Goal: Transaction & Acquisition: Purchase product/service

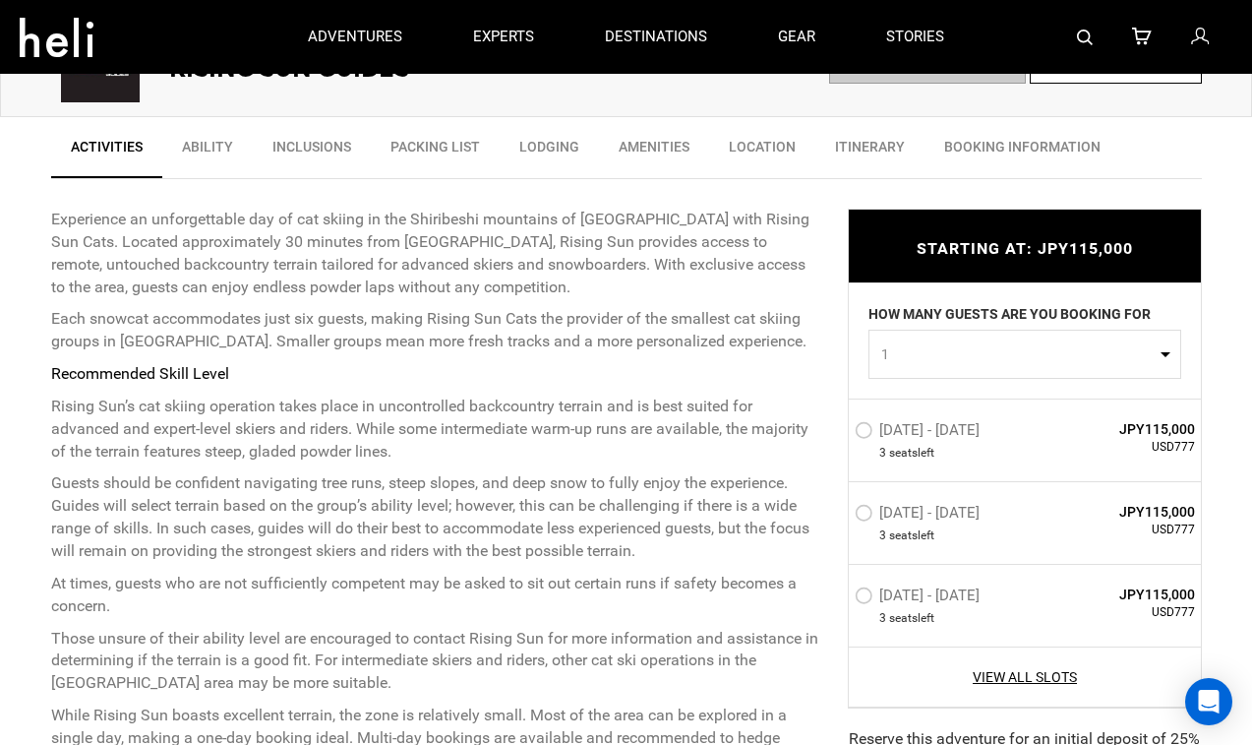
scroll to position [689, 0]
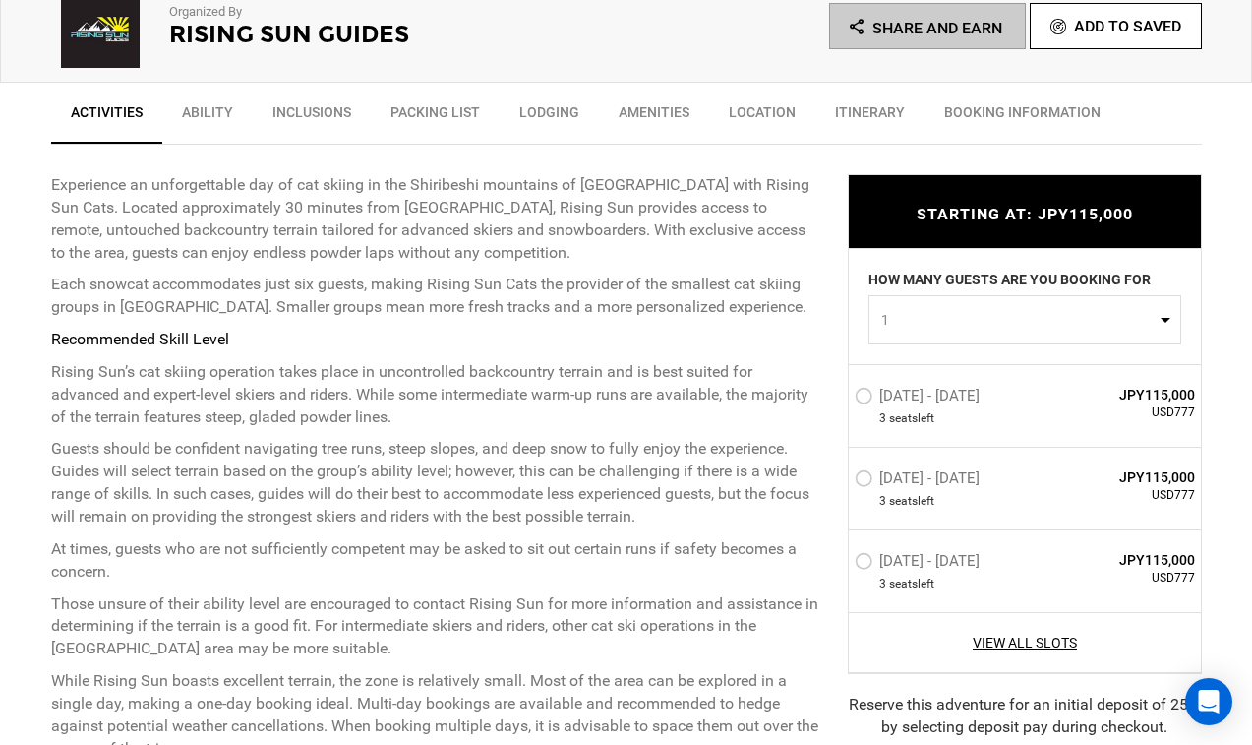
click at [870, 404] on label "Feb 9 - Feb 9, 2026" at bounding box center [920, 399] width 130 height 24
click at [841, 404] on input "Feb 9 - Feb 9, 2026" at bounding box center [841, 404] width 0 height 42
click at [873, 476] on label "[DATE] - [DATE]" at bounding box center [920, 479] width 130 height 24
click at [841, 476] on input "[DATE] - [DATE]" at bounding box center [841, 484] width 0 height 42
click at [870, 402] on label "[DATE] - [DATE]" at bounding box center [920, 399] width 130 height 24
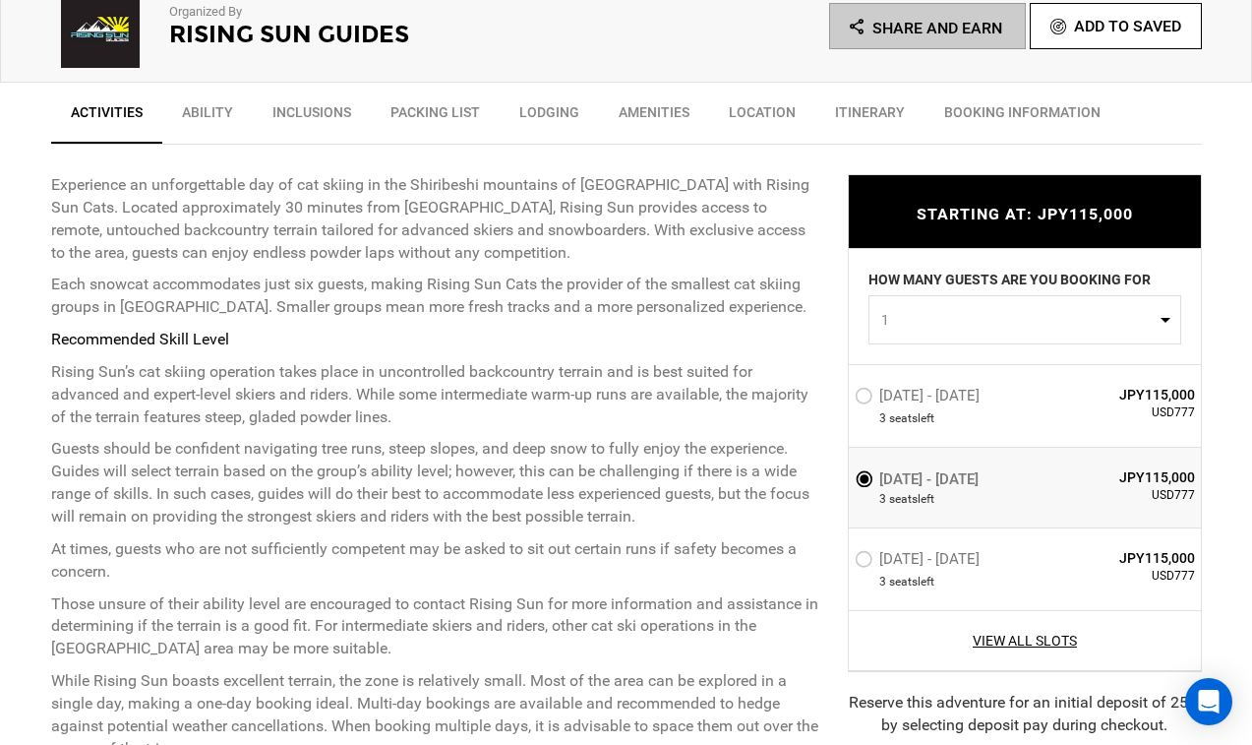
click at [841, 402] on input "[DATE] - [DATE]" at bounding box center [841, 404] width 0 height 42
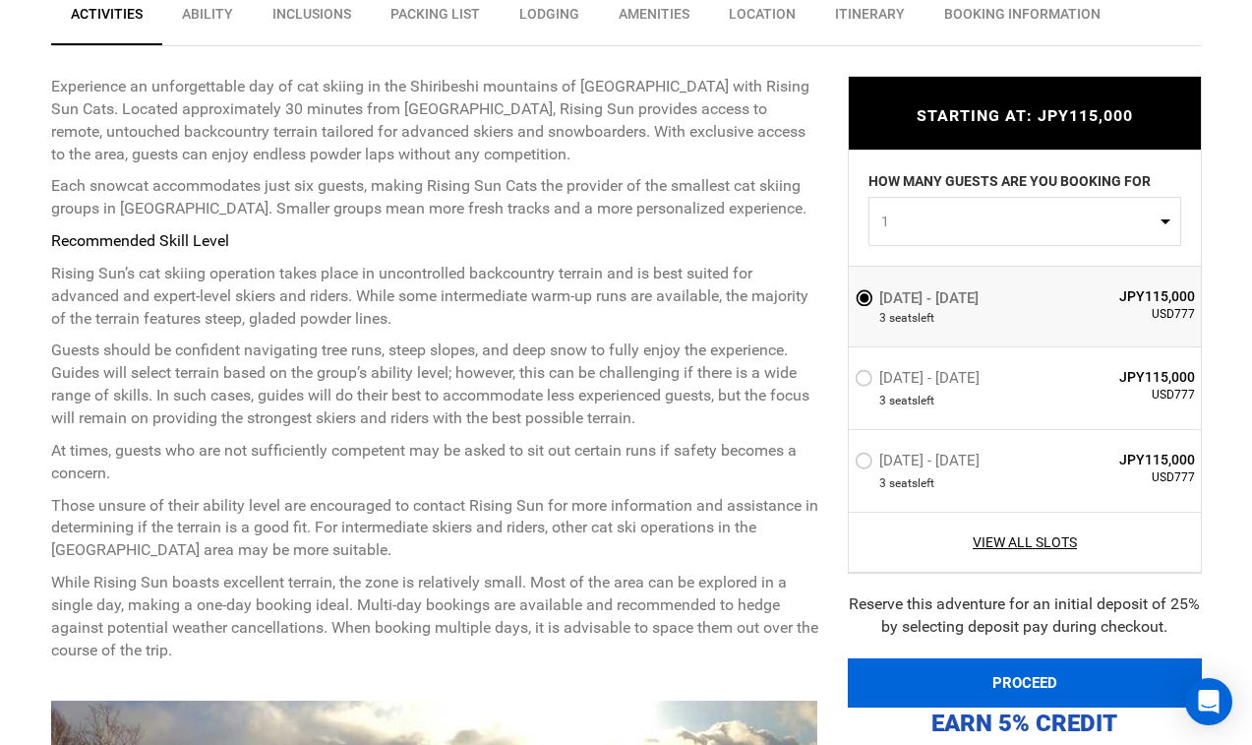
click at [1019, 670] on button "PROCEED" at bounding box center [1025, 682] width 354 height 49
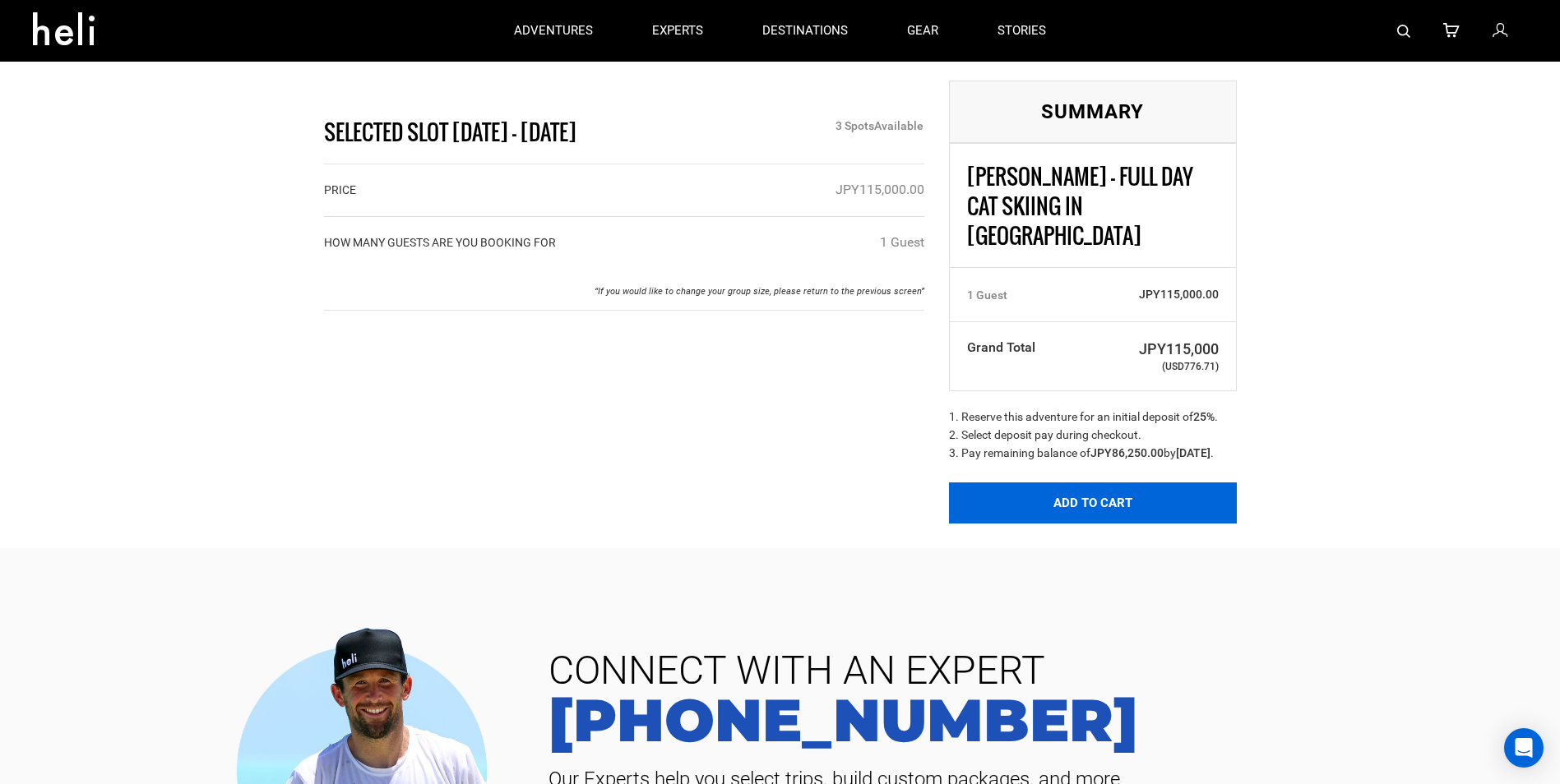
click at [1046, 493] on button "Add to Cart" at bounding box center [1093, 502] width 288 height 41
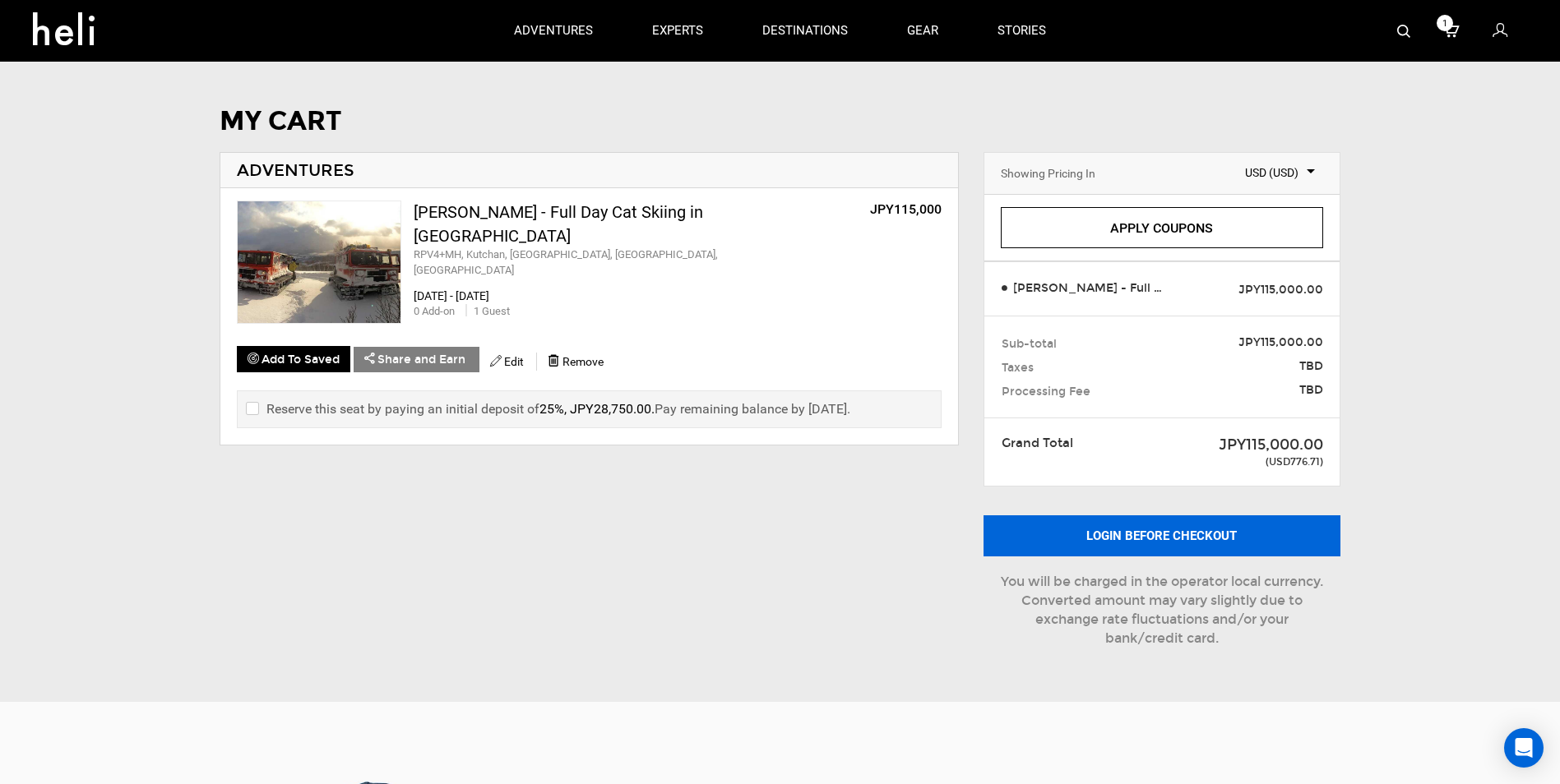
click at [1046, 531] on button "Login before checkout" at bounding box center [1161, 536] width 357 height 41
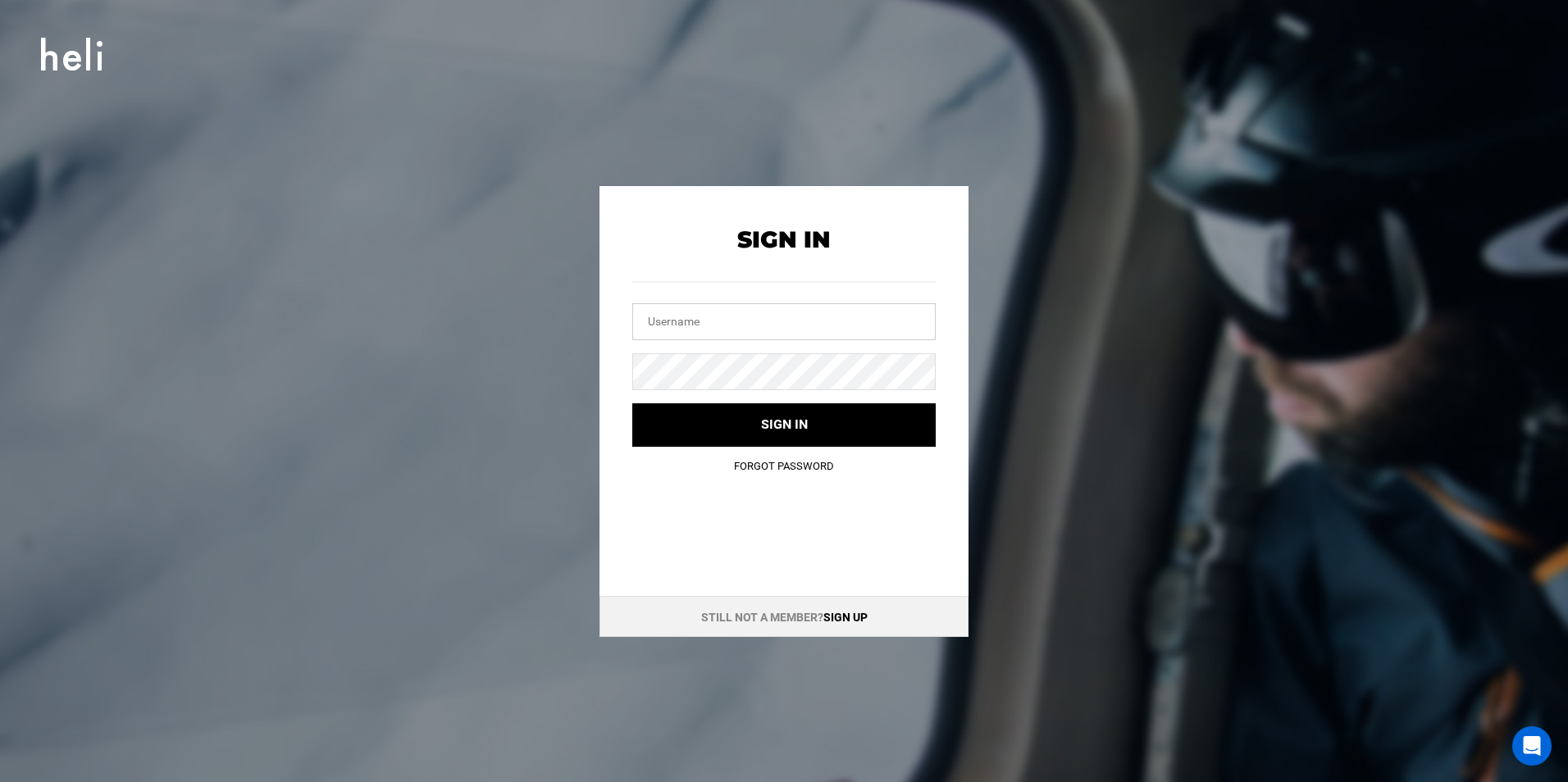
click at [673, 323] on input "text" at bounding box center [784, 322] width 303 height 37
type input "tharari94@gmail.com"
click at [632, 404] on button "Sign in" at bounding box center [784, 425] width 303 height 43
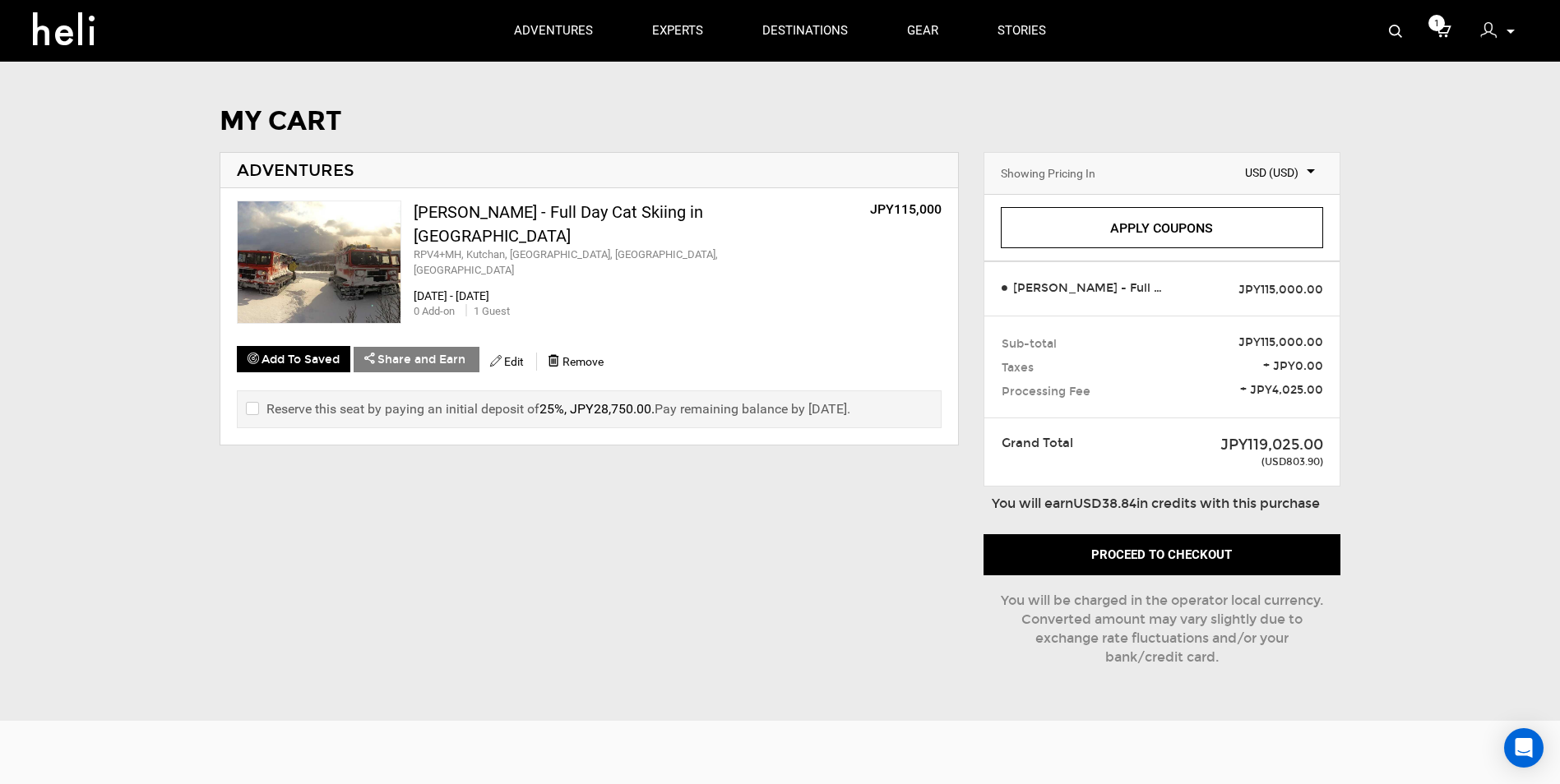
click at [304, 401] on label "Reserve this seat by paying an initial deposit of 25%, JPY28,750.00 . Pay remai…" at bounding box center [548, 409] width 604 height 19
click at [257, 406] on input "checkbox" at bounding box center [251, 410] width 11 height 20
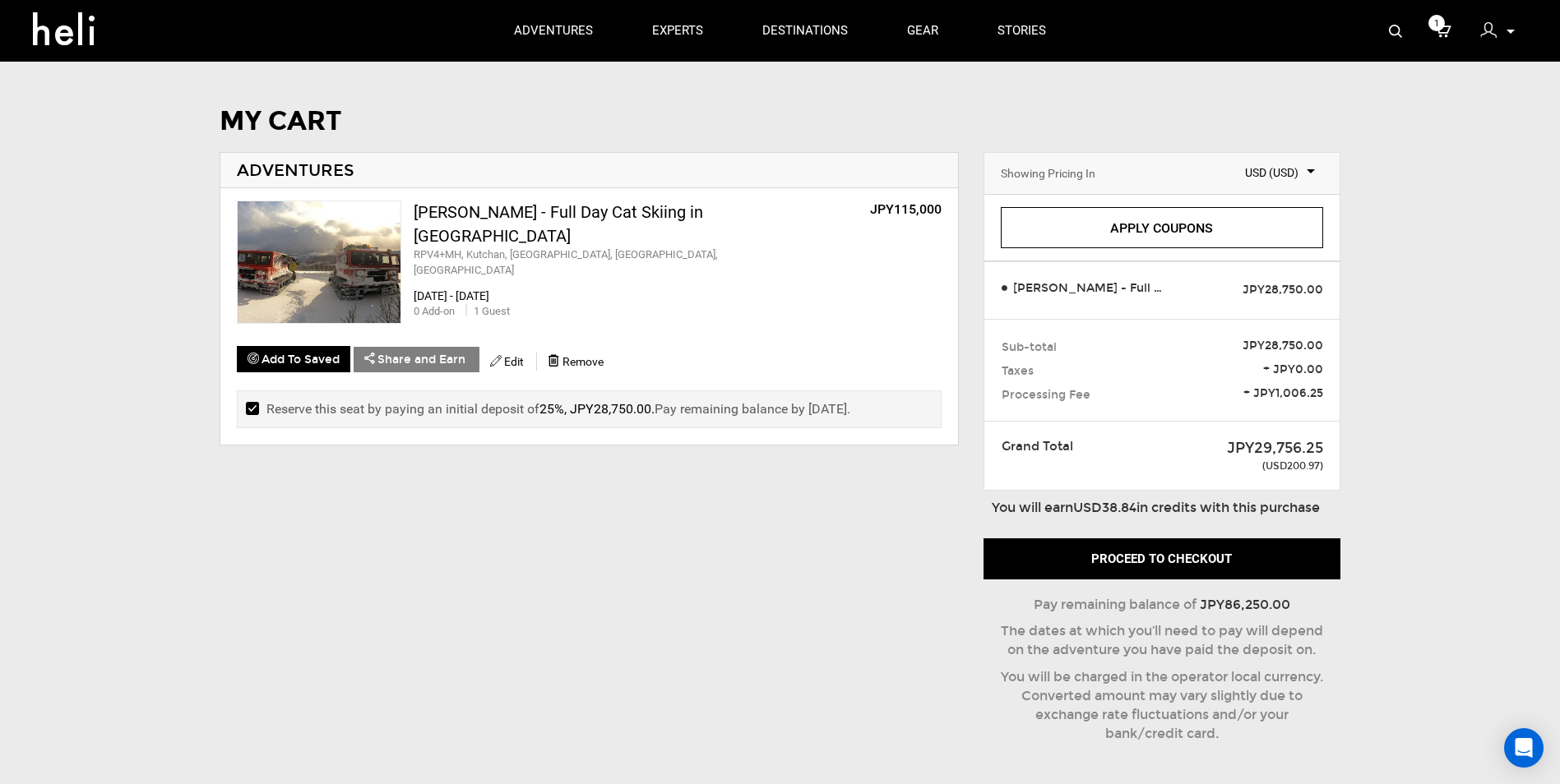
click at [257, 406] on input "checkbox" at bounding box center [251, 410] width 11 height 20
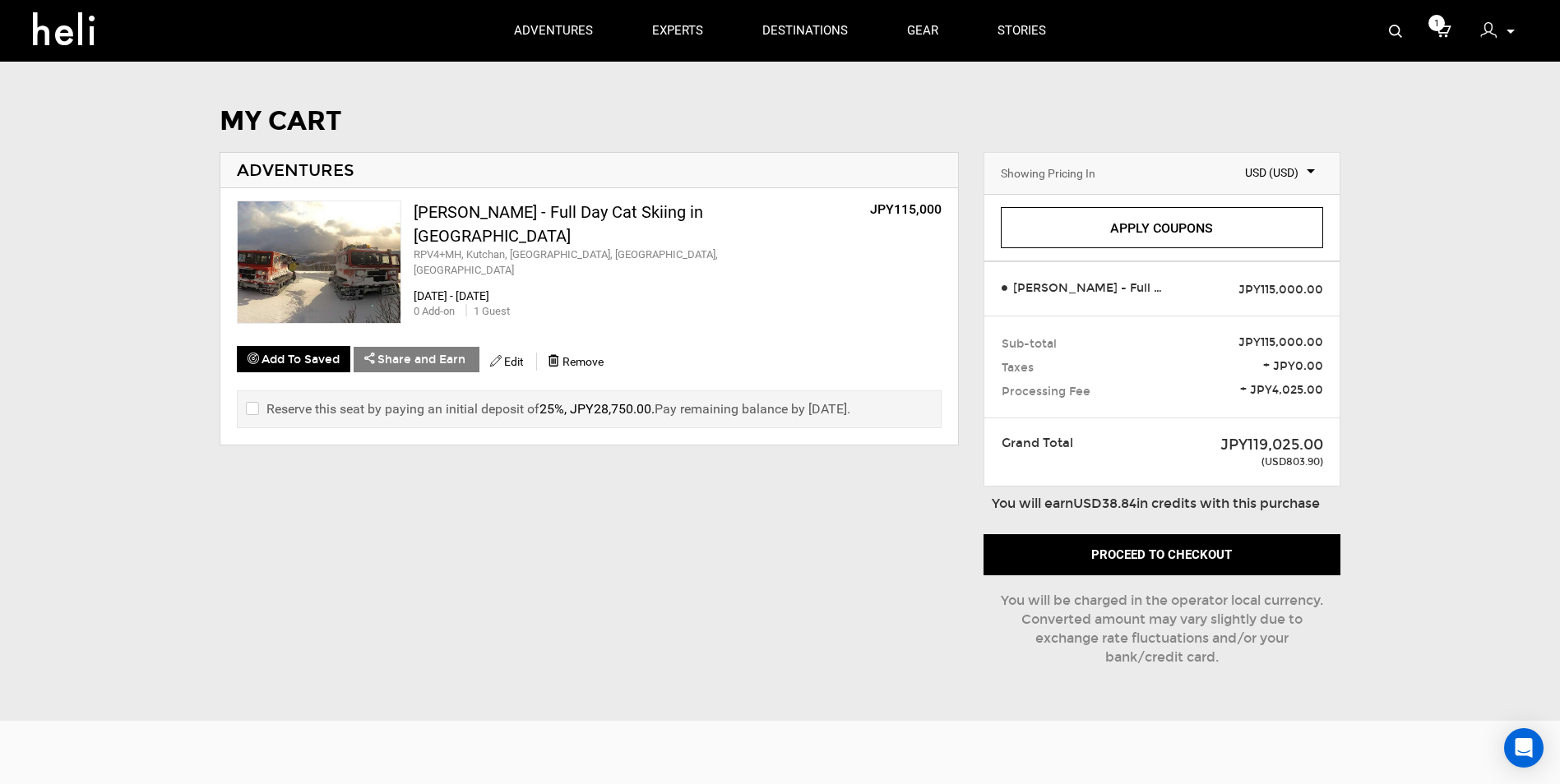
click at [257, 406] on input "checkbox" at bounding box center [251, 410] width 11 height 20
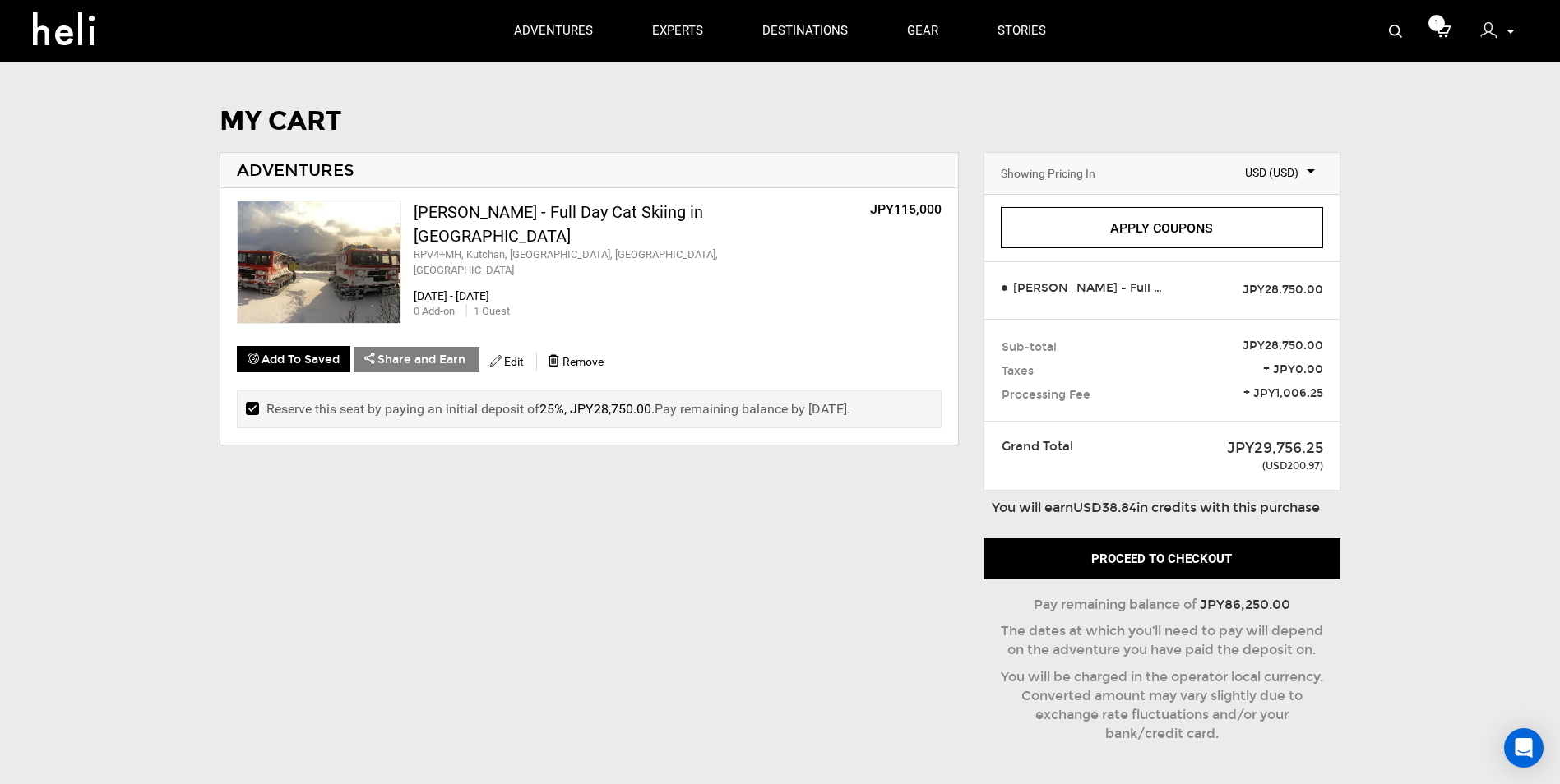
click at [257, 406] on input "checkbox" at bounding box center [251, 410] width 11 height 20
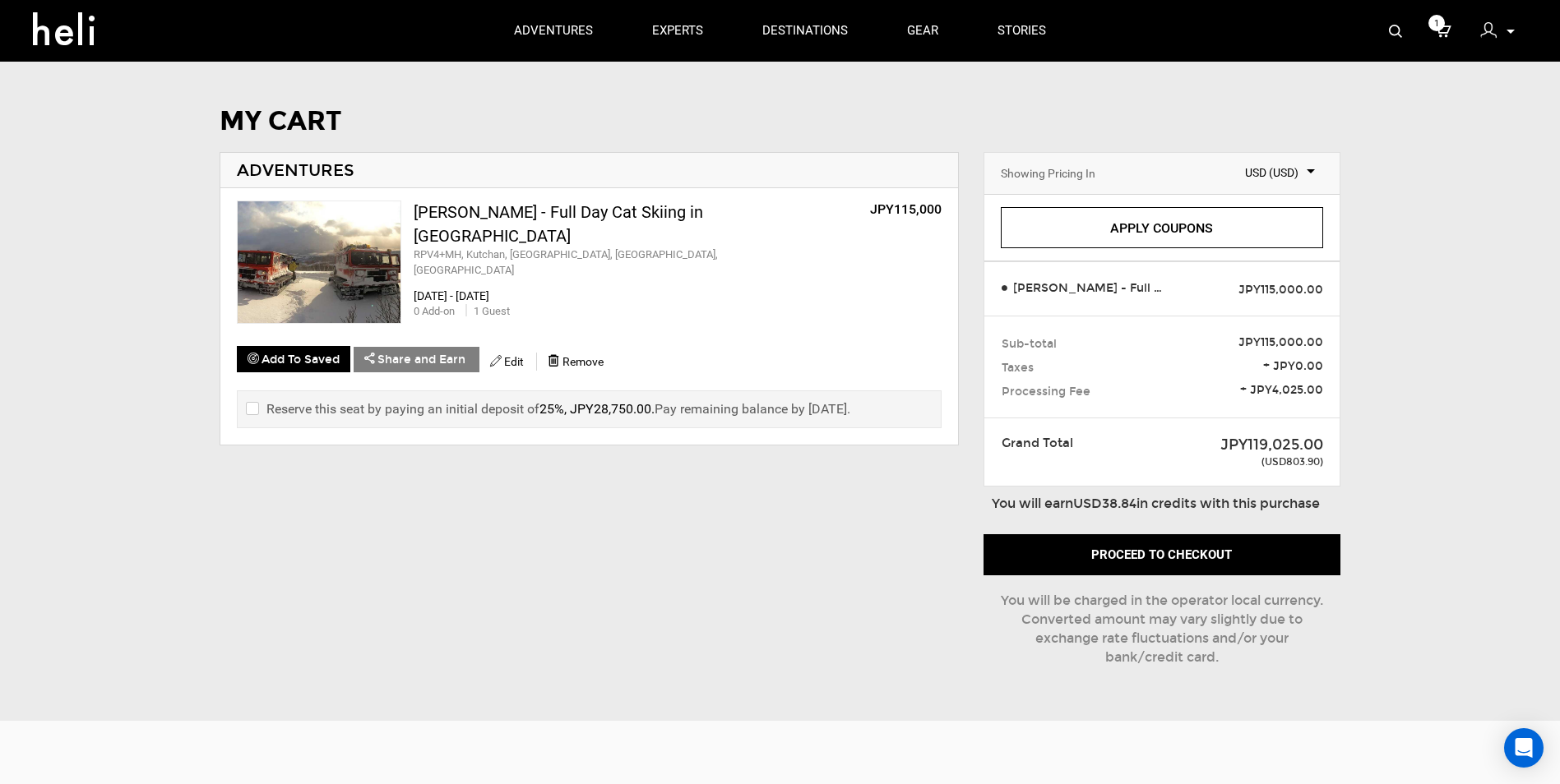
click at [257, 406] on input "checkbox" at bounding box center [251, 410] width 11 height 20
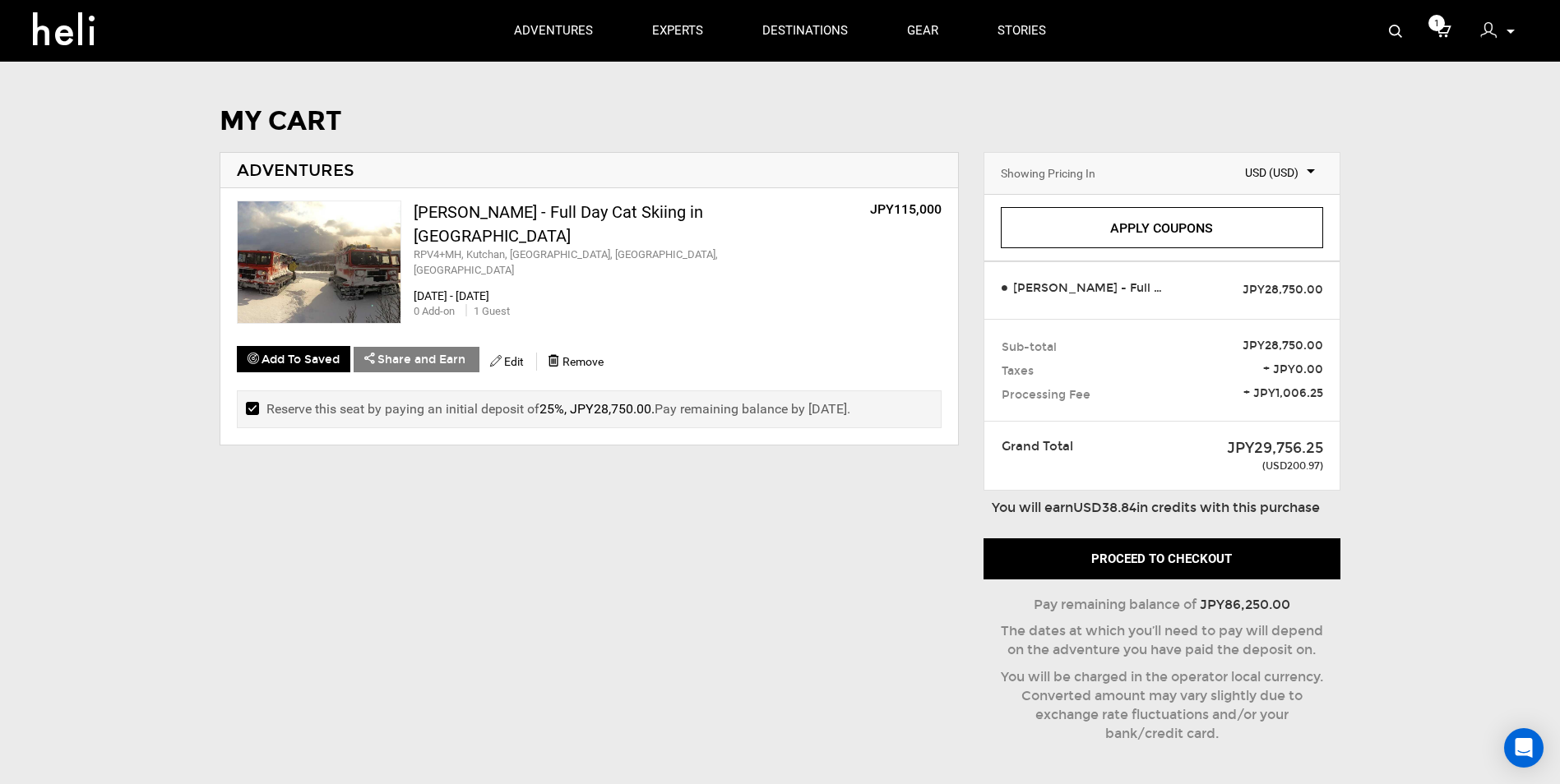
click at [257, 406] on input "checkbox" at bounding box center [251, 410] width 11 height 20
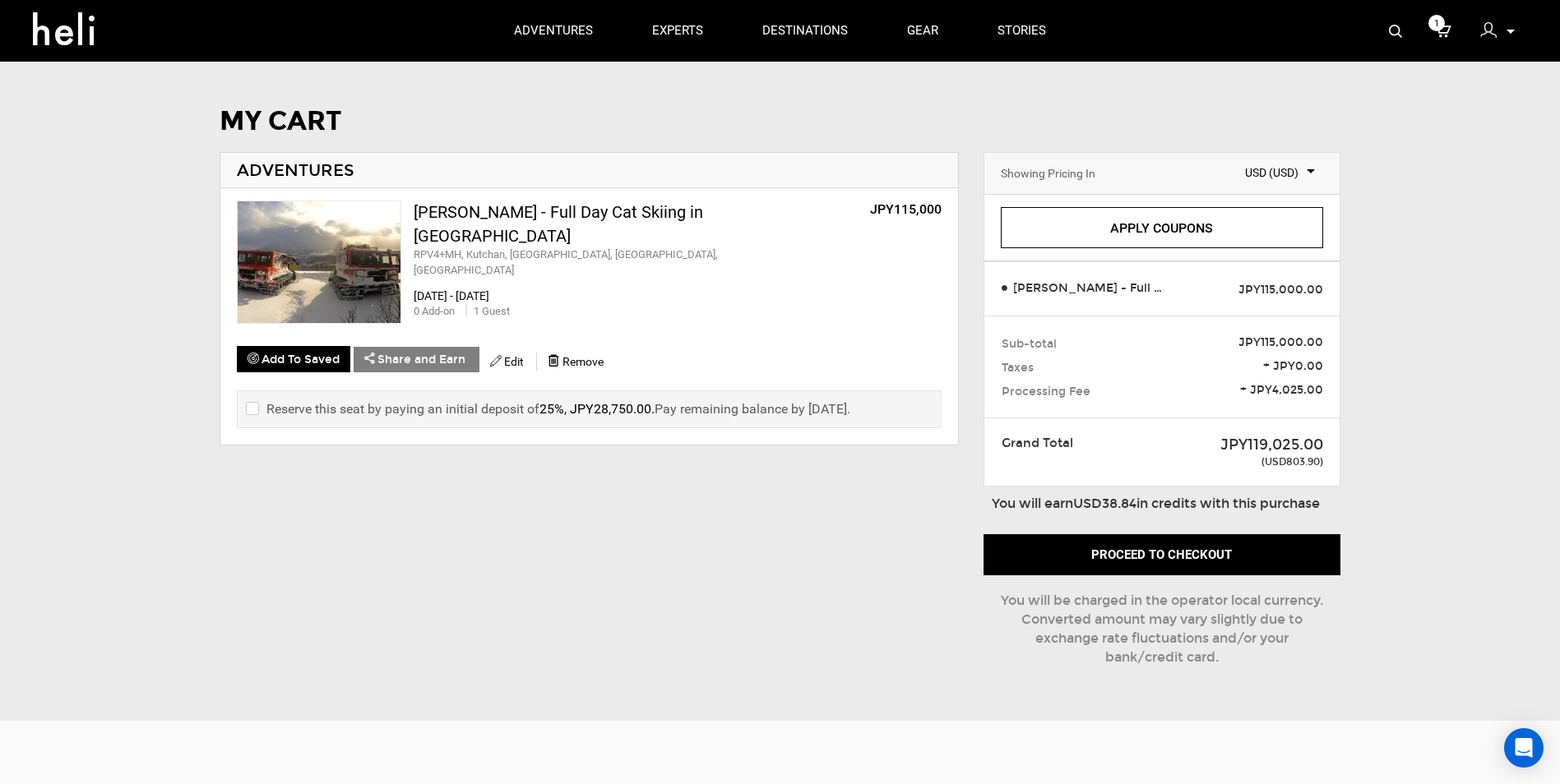
click at [257, 406] on input "checkbox" at bounding box center [251, 410] width 11 height 20
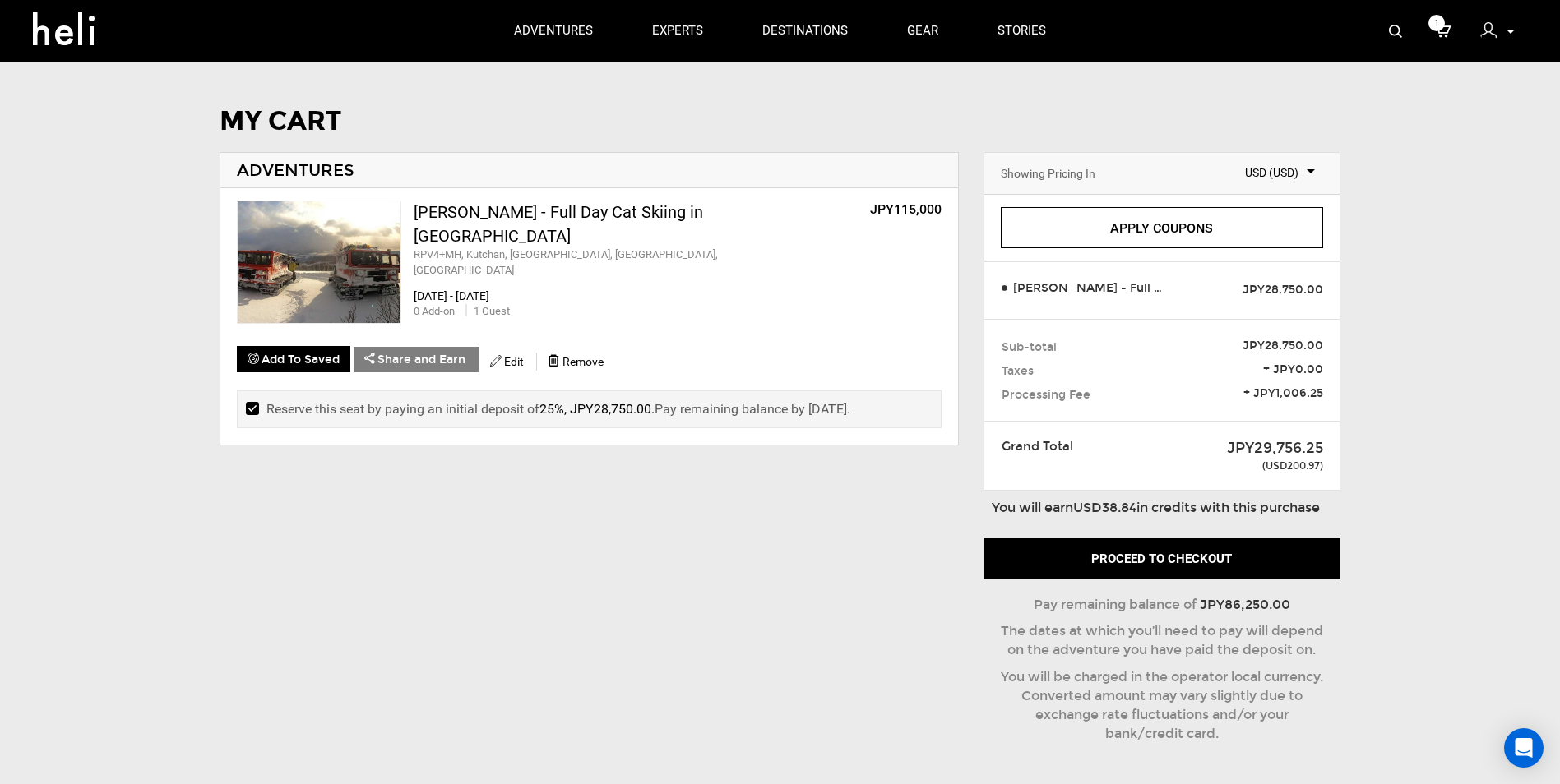
click at [257, 406] on input "checkbox" at bounding box center [251, 410] width 11 height 20
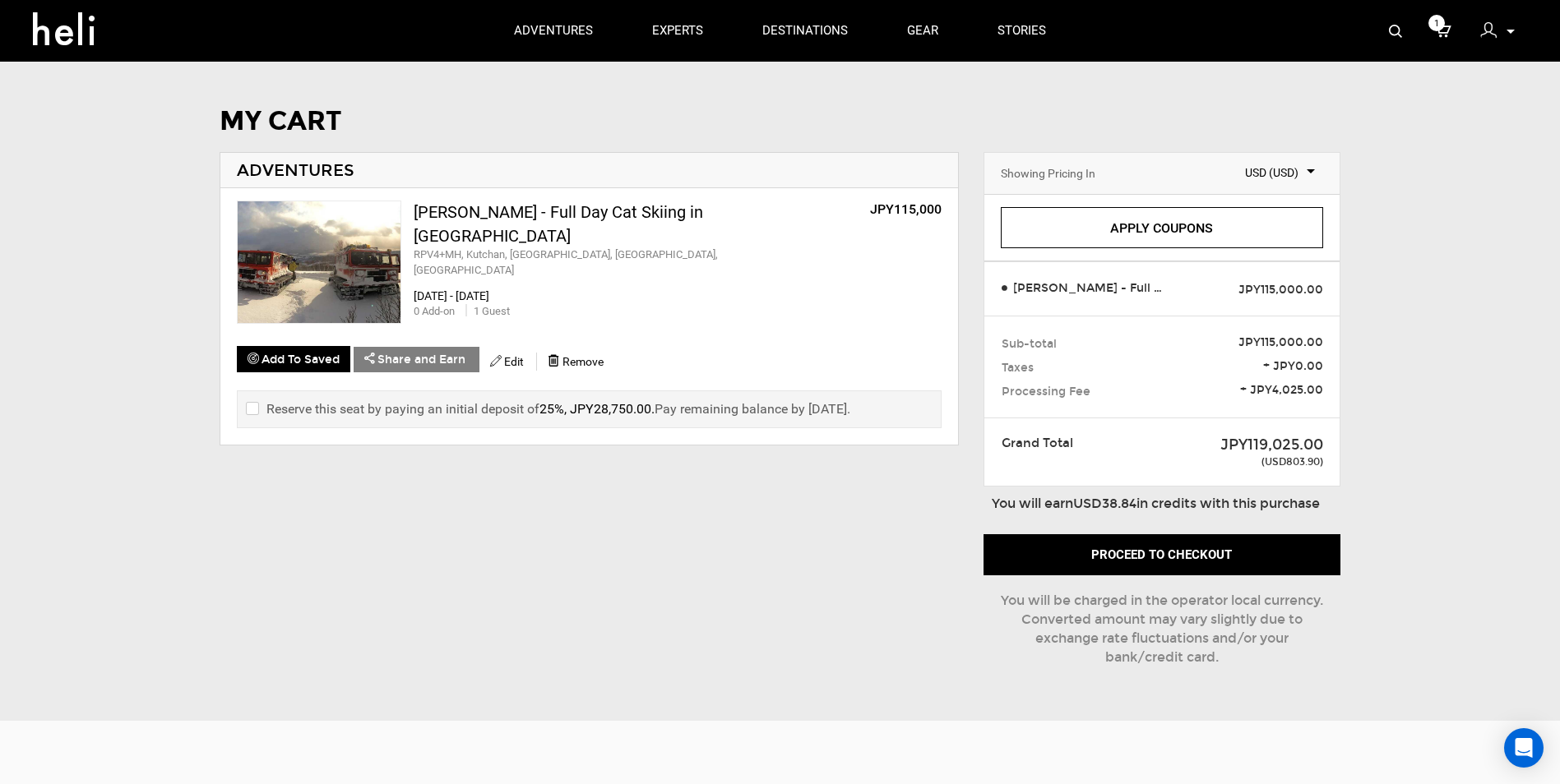
click at [257, 406] on input "checkbox" at bounding box center [251, 410] width 11 height 20
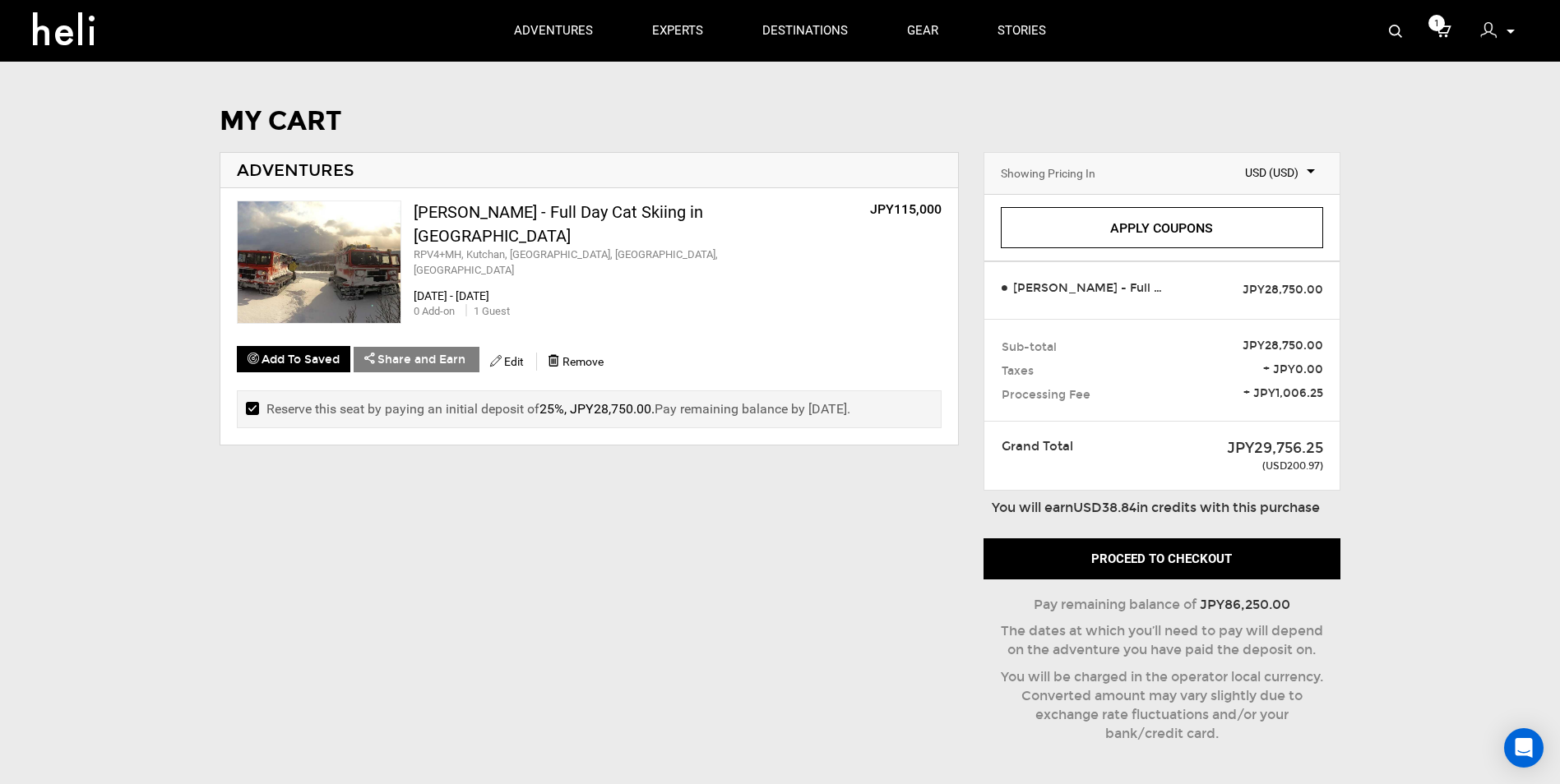
click at [257, 406] on input "checkbox" at bounding box center [251, 410] width 11 height 20
checkbox input "false"
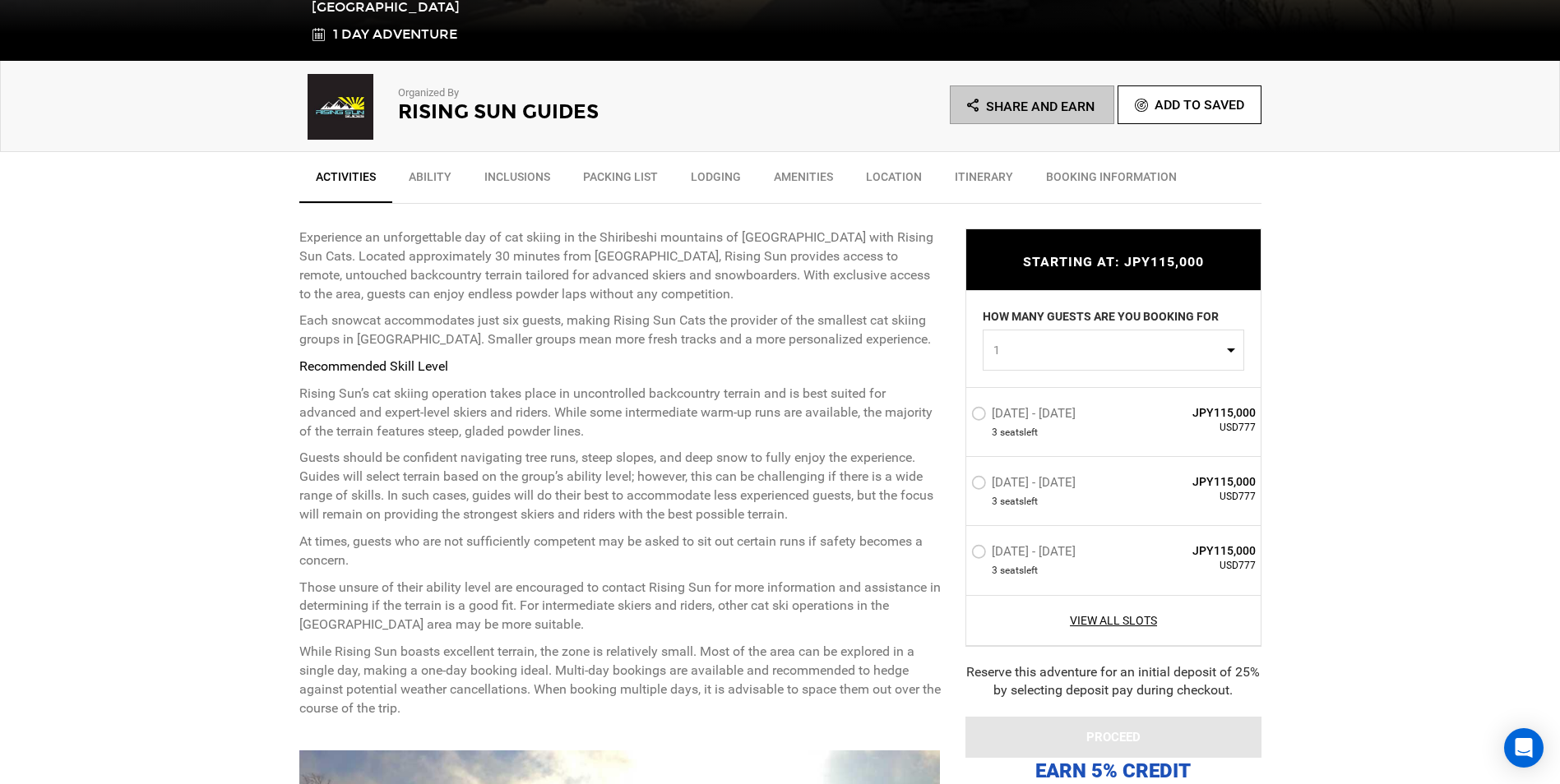
scroll to position [493, 0]
click at [987, 557] on label "[DATE] - [DATE]" at bounding box center [1026, 554] width 109 height 20
click at [960, 557] on input "[DATE] - [DATE]" at bounding box center [960, 558] width 0 height 35
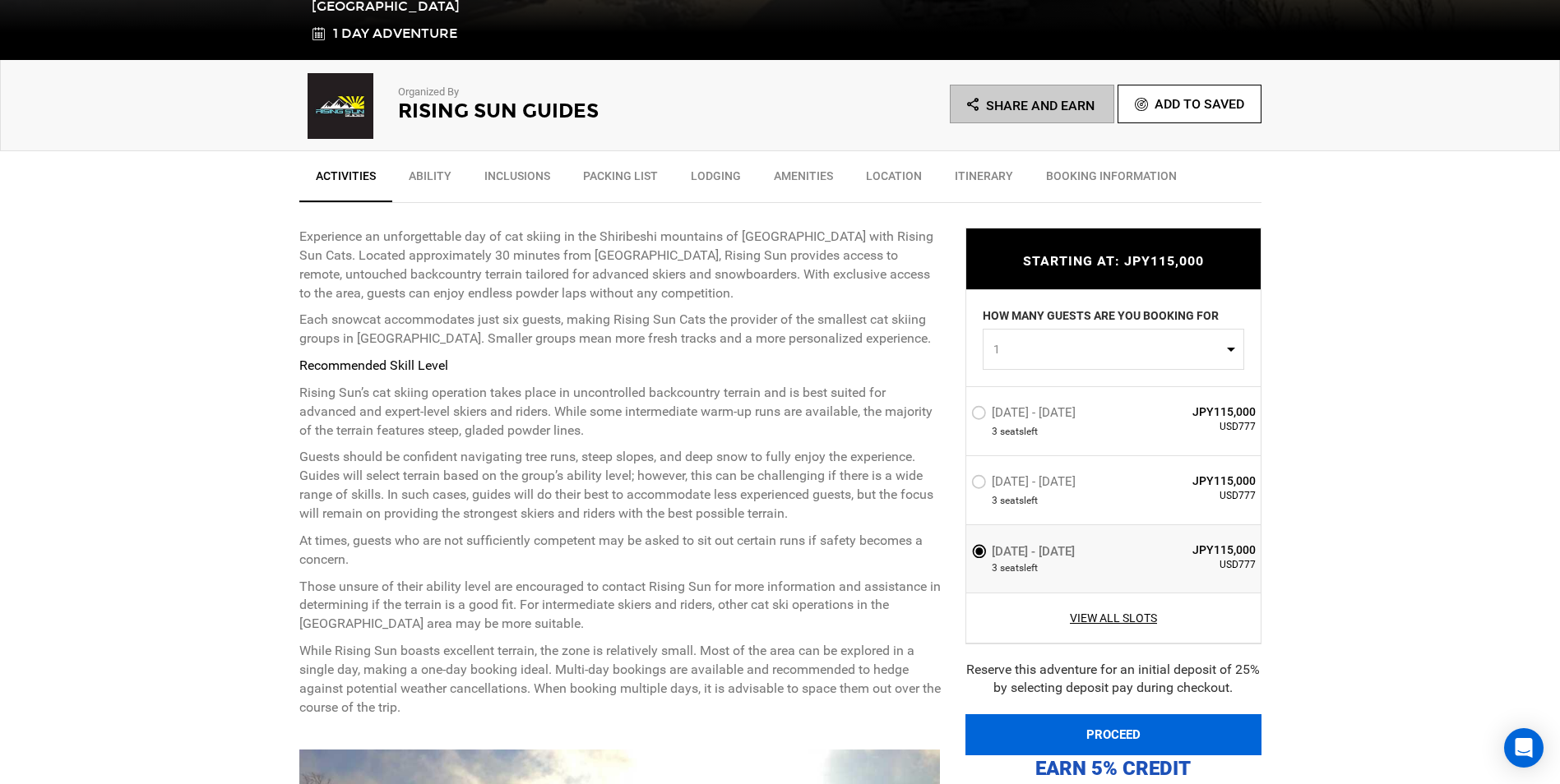
click at [1126, 736] on button "PROCEED" at bounding box center [1114, 735] width 296 height 41
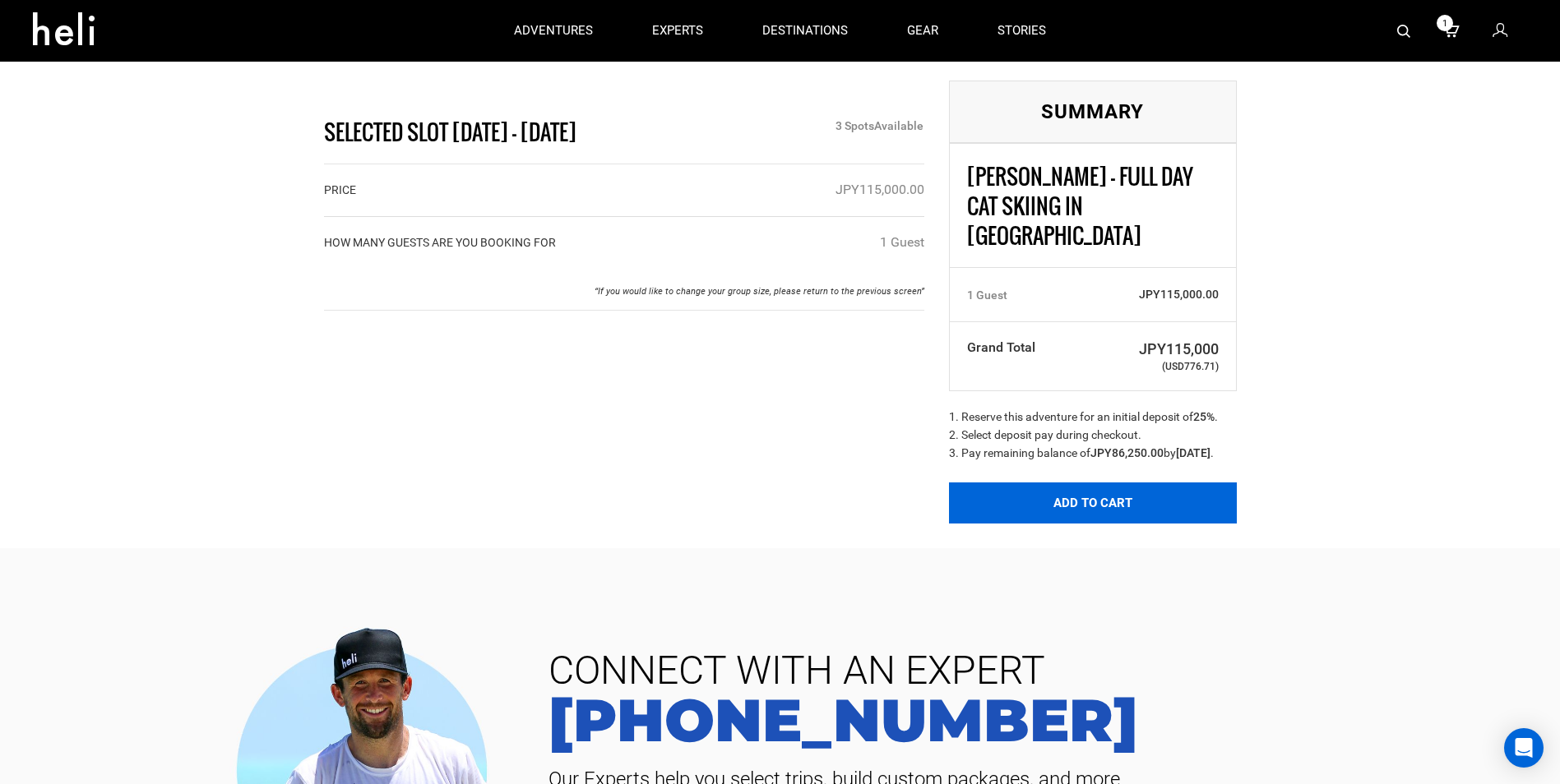
click at [1015, 487] on button "Add to Cart" at bounding box center [1093, 502] width 288 height 41
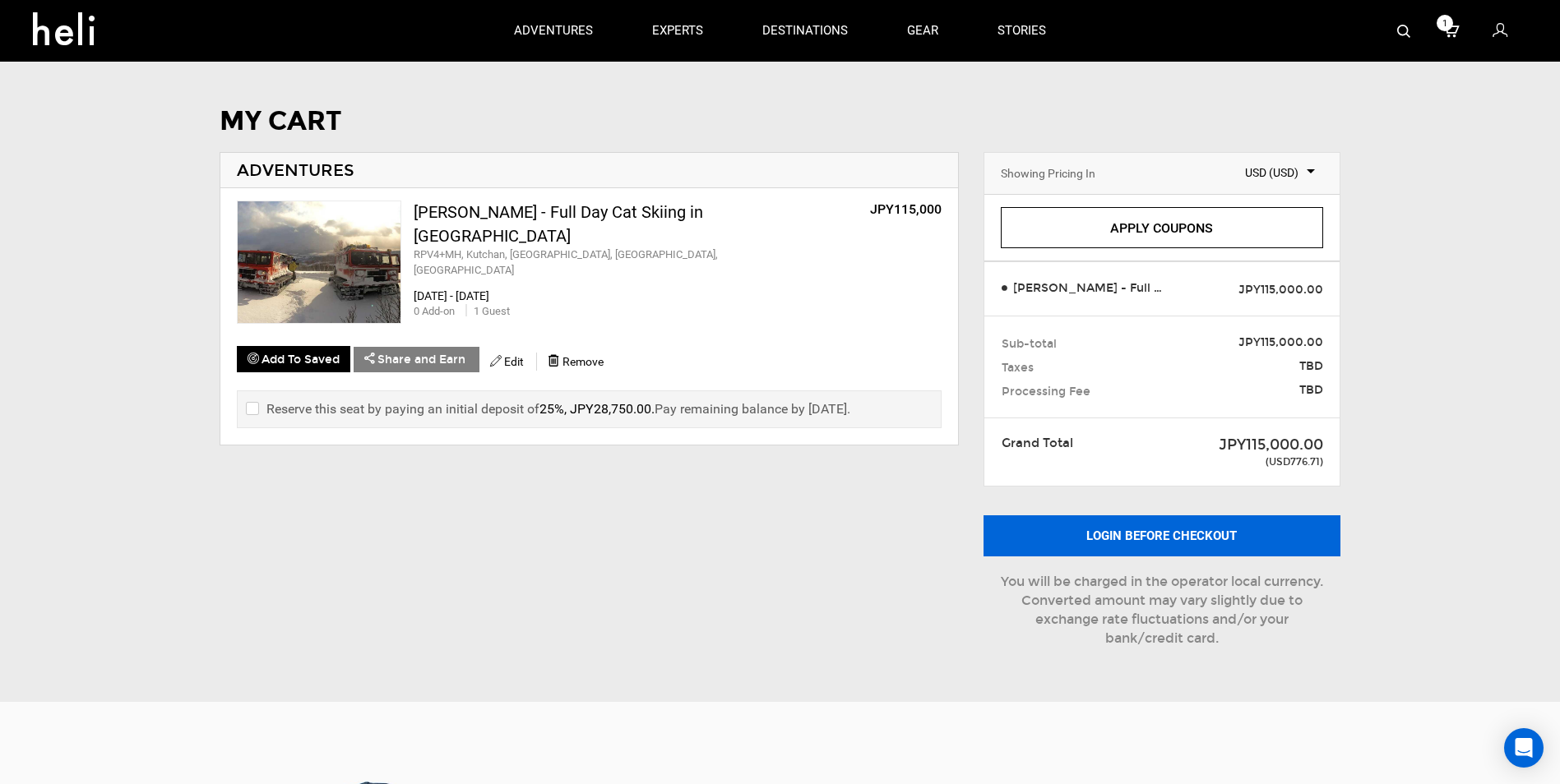
click at [1128, 532] on button "Login before checkout" at bounding box center [1161, 536] width 357 height 41
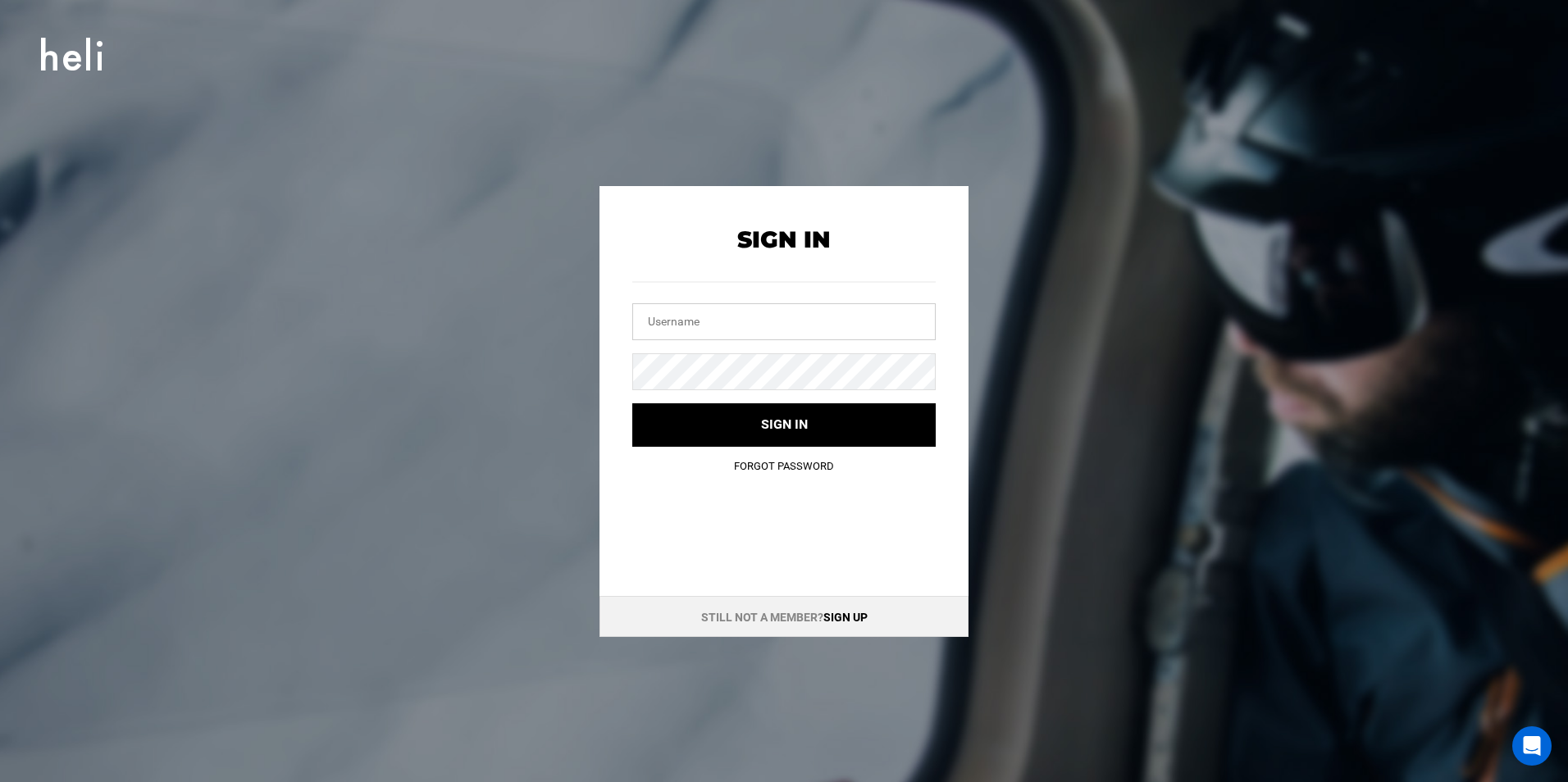
click at [790, 313] on input "text" at bounding box center [784, 322] width 303 height 37
type input "[EMAIL_ADDRESS][DOMAIN_NAME]"
click at [632, 404] on button "Sign in" at bounding box center [784, 425] width 303 height 43
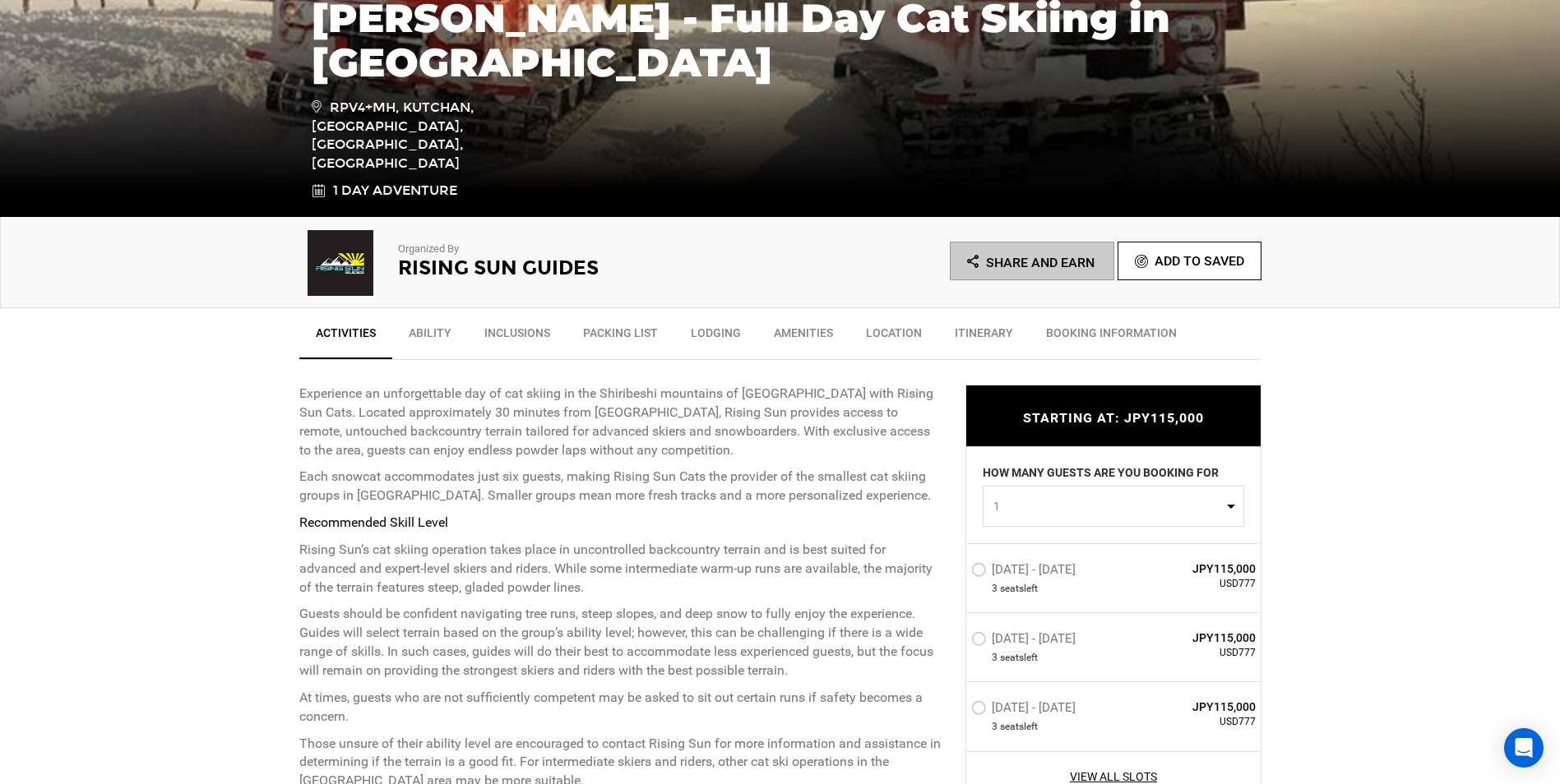
scroll to position [493, 0]
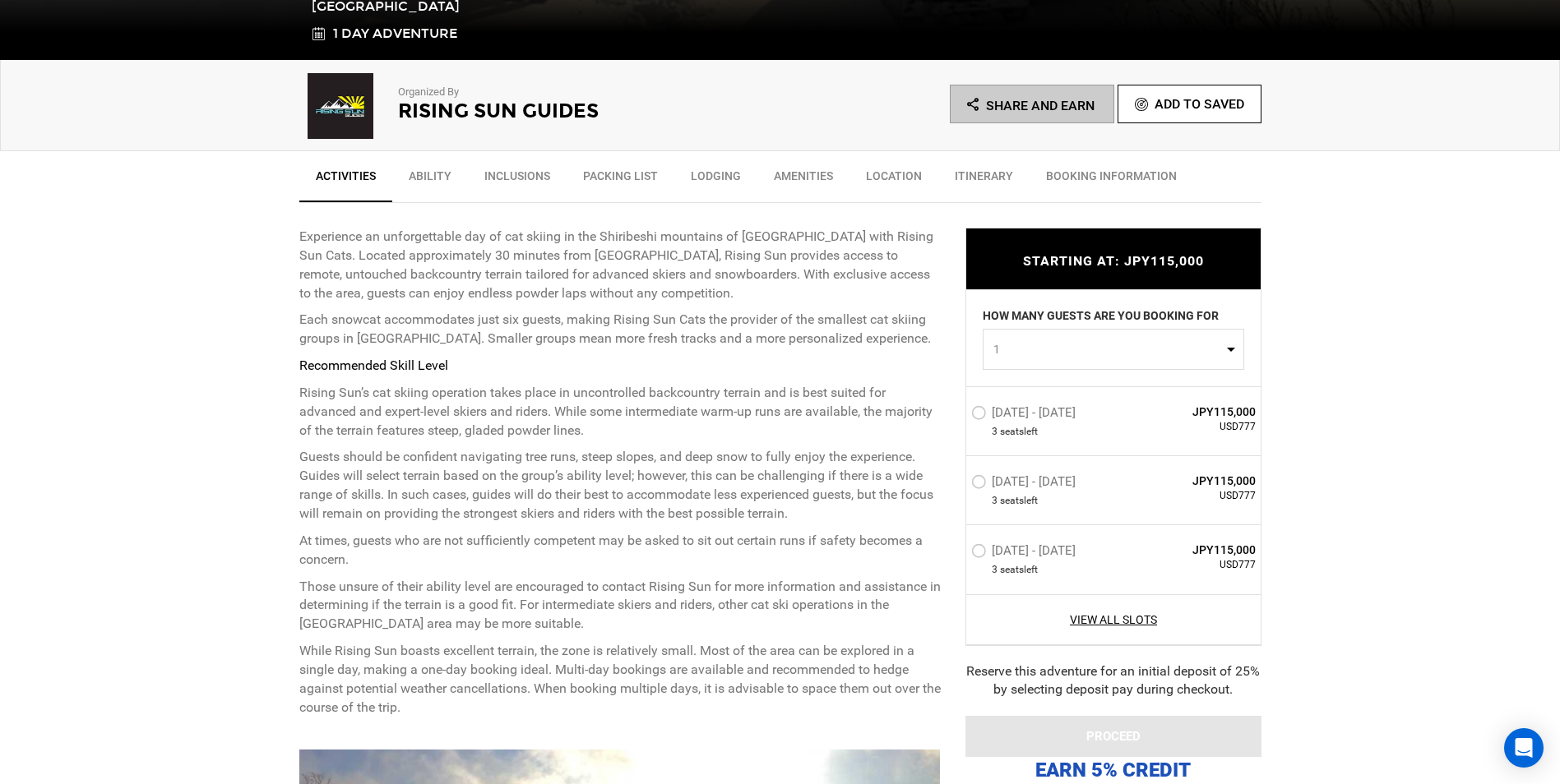
click at [1012, 554] on label "[DATE] - [DATE]" at bounding box center [1026, 554] width 109 height 20
click at [960, 554] on input "[DATE] - [DATE]" at bounding box center [960, 558] width 0 height 35
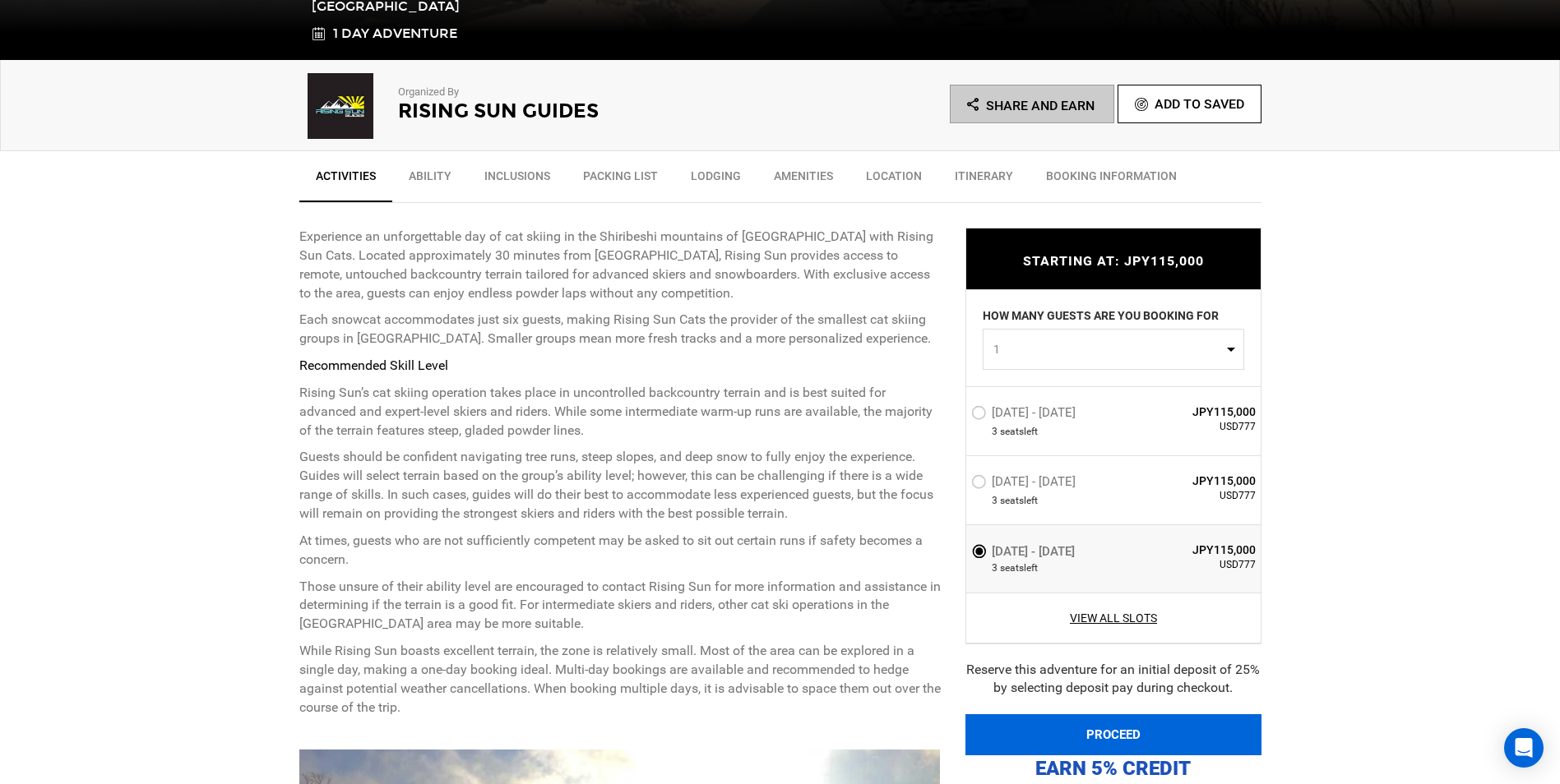
click at [1112, 739] on button "PROCEED" at bounding box center [1114, 735] width 296 height 41
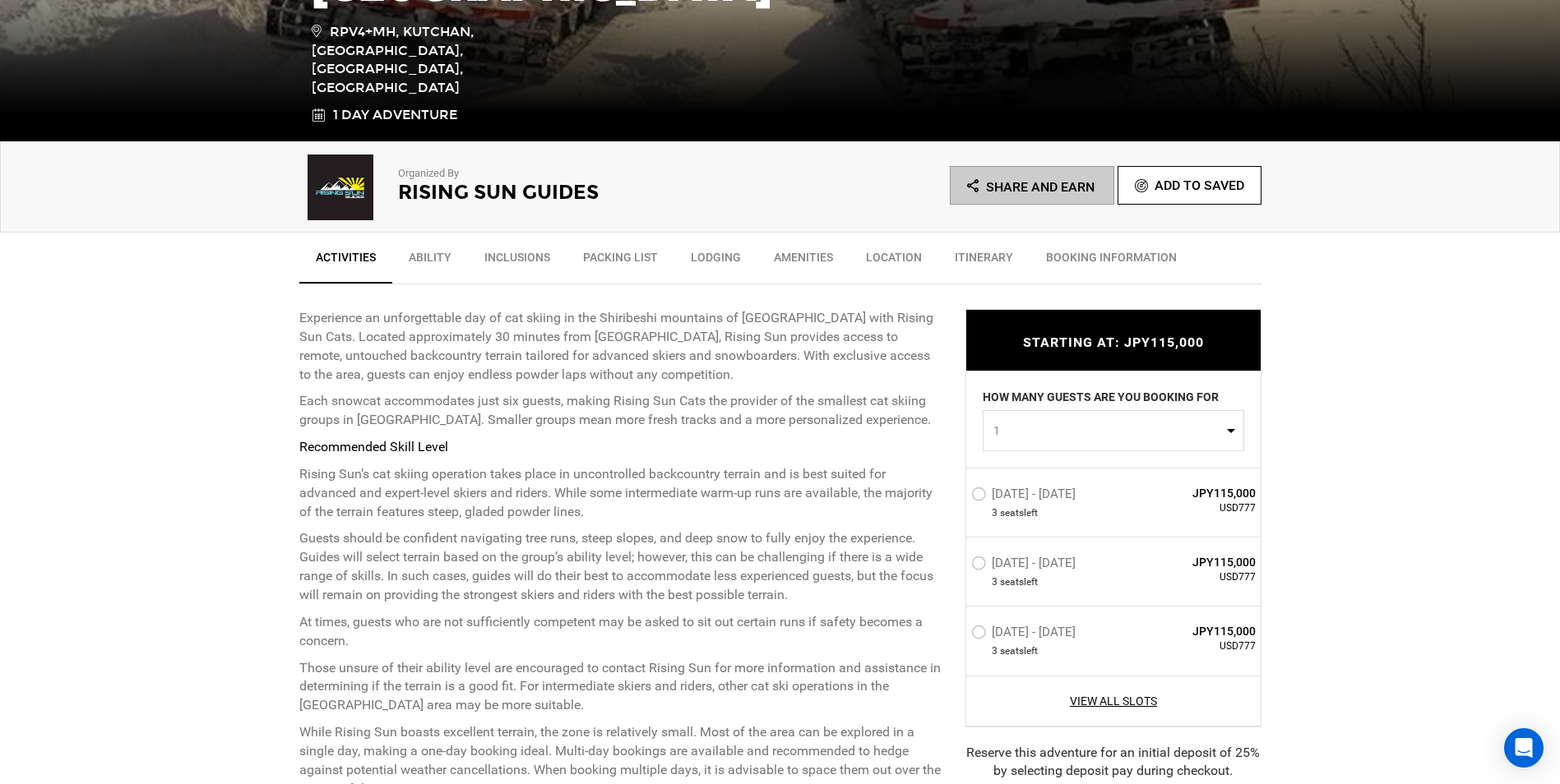
scroll to position [493, 0]
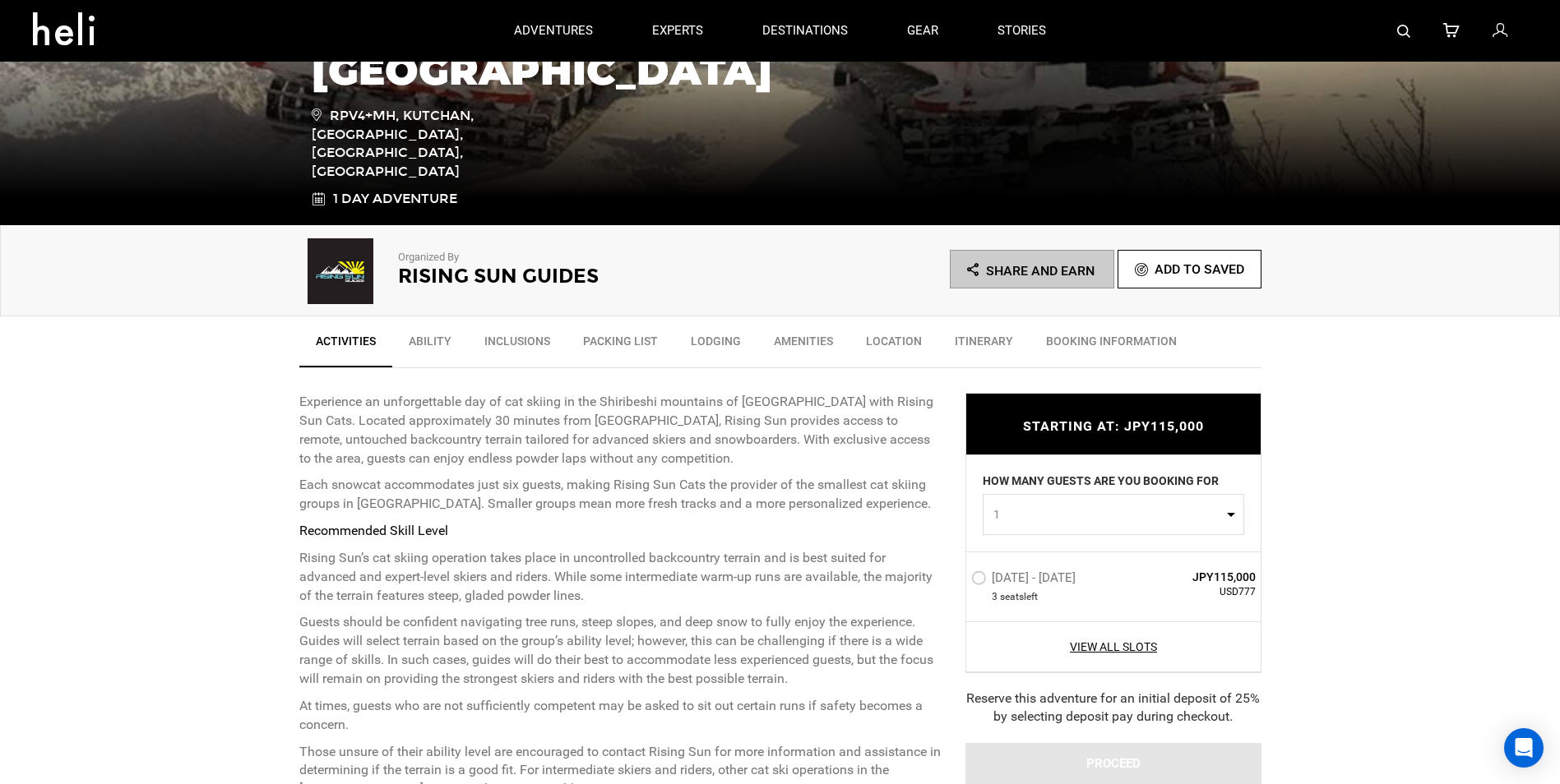
scroll to position [328, 0]
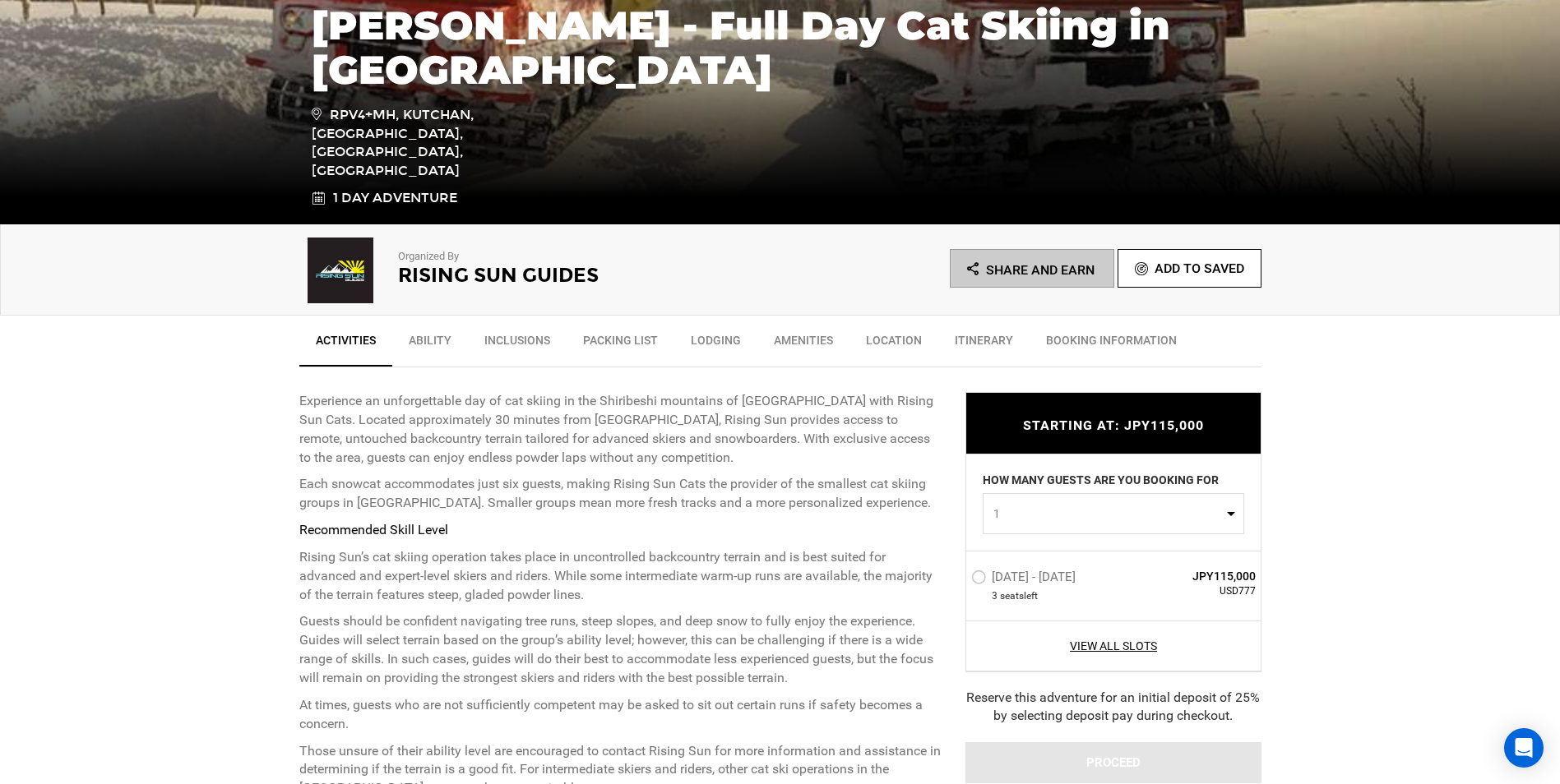
click at [979, 578] on label "[DATE] - [DATE]" at bounding box center [1026, 580] width 109 height 20
click at [960, 578] on input "[DATE] - [DATE]" at bounding box center [960, 584] width 0 height 35
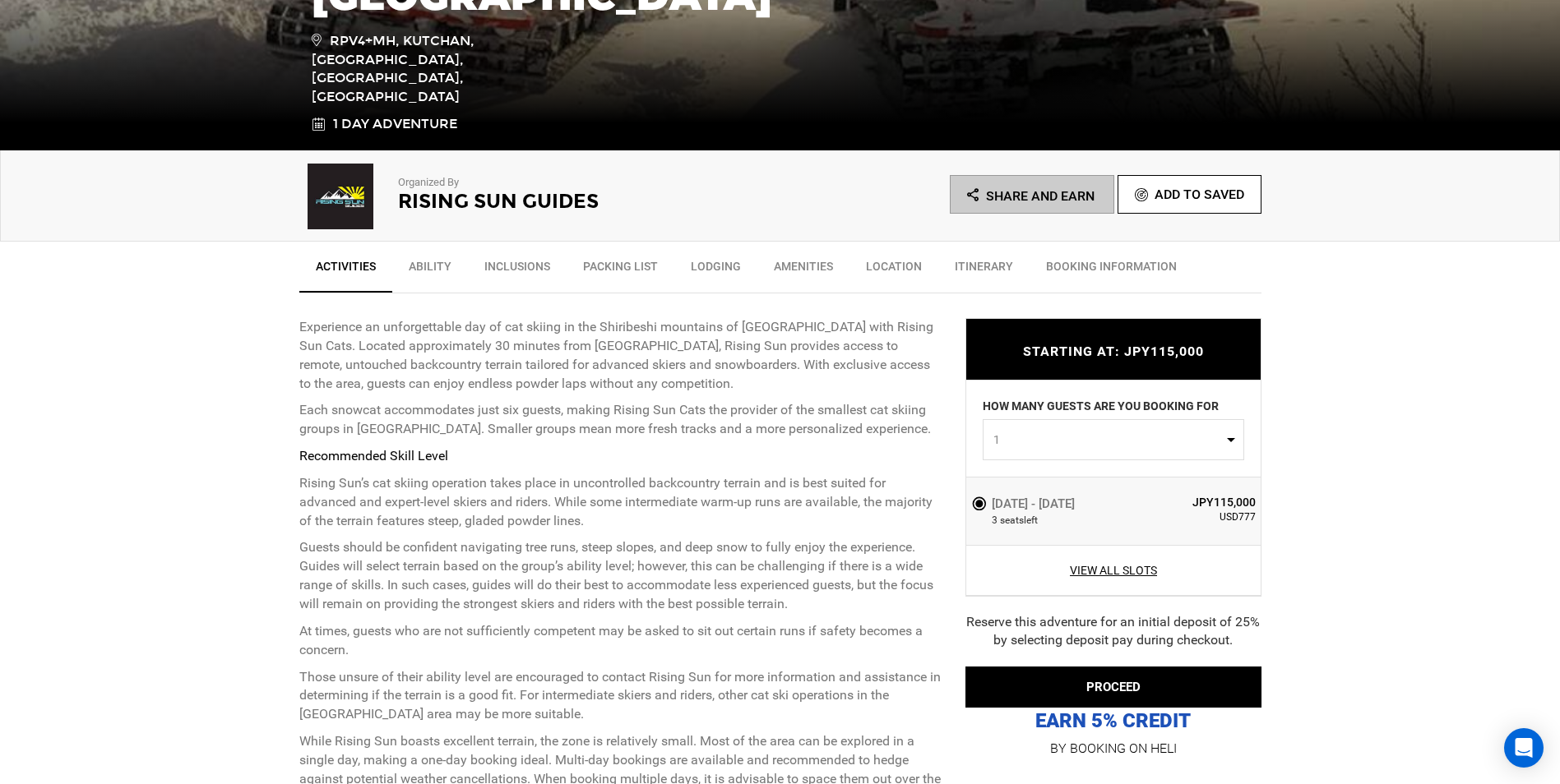
scroll to position [493, 0]
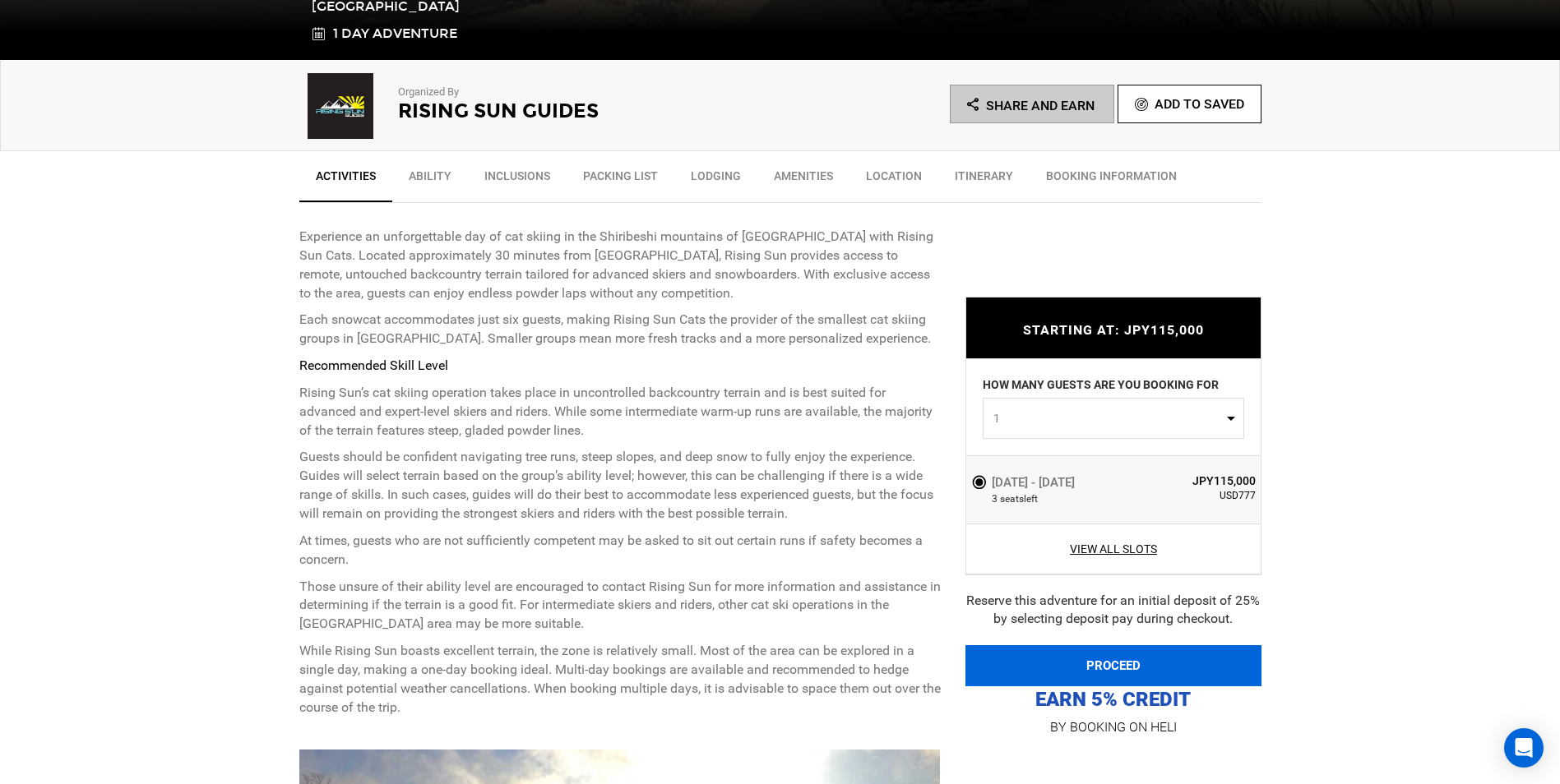
click at [1095, 665] on button "PROCEED" at bounding box center [1114, 665] width 296 height 41
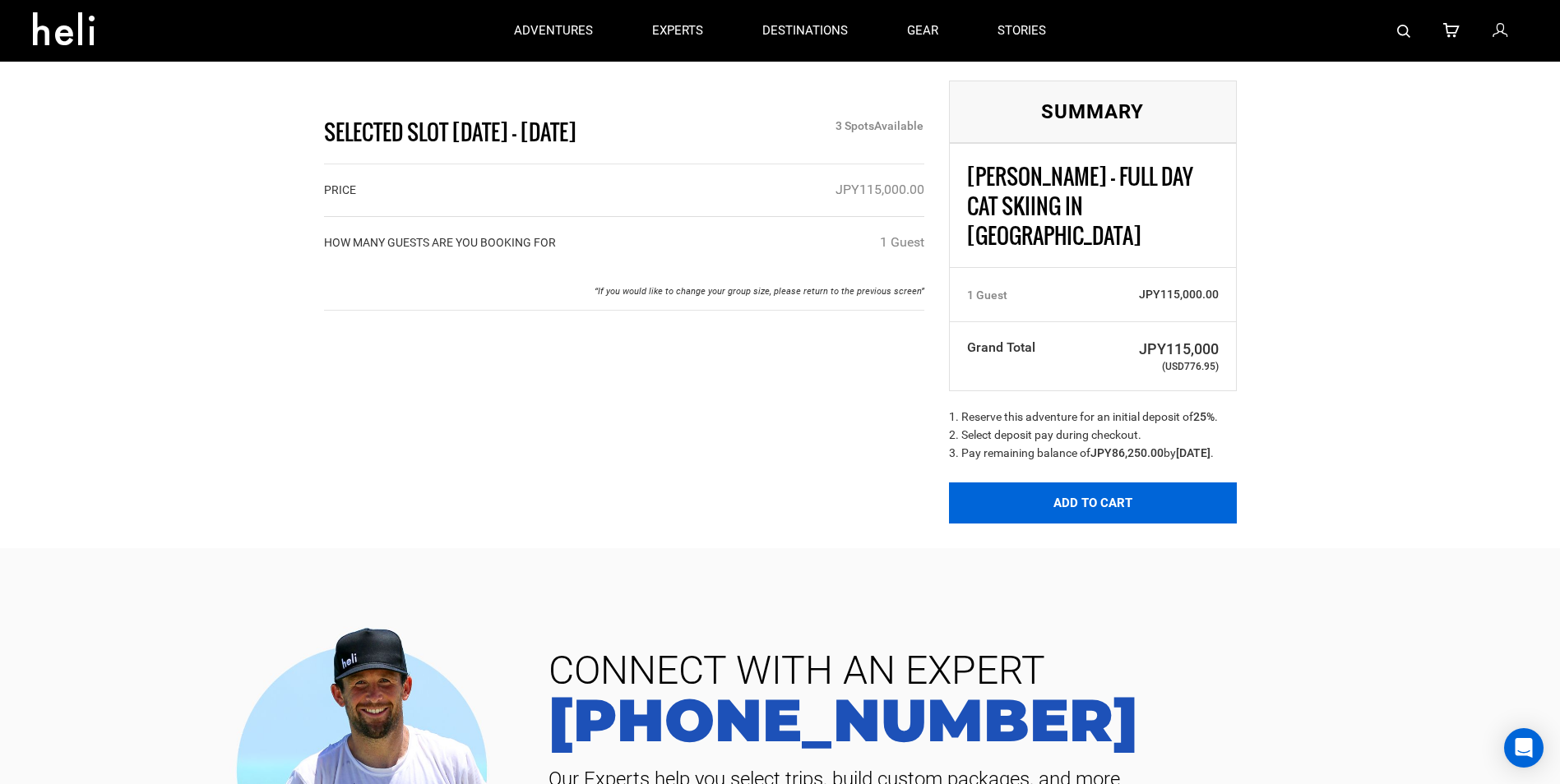
click at [1090, 495] on button "Add to Cart" at bounding box center [1093, 502] width 288 height 41
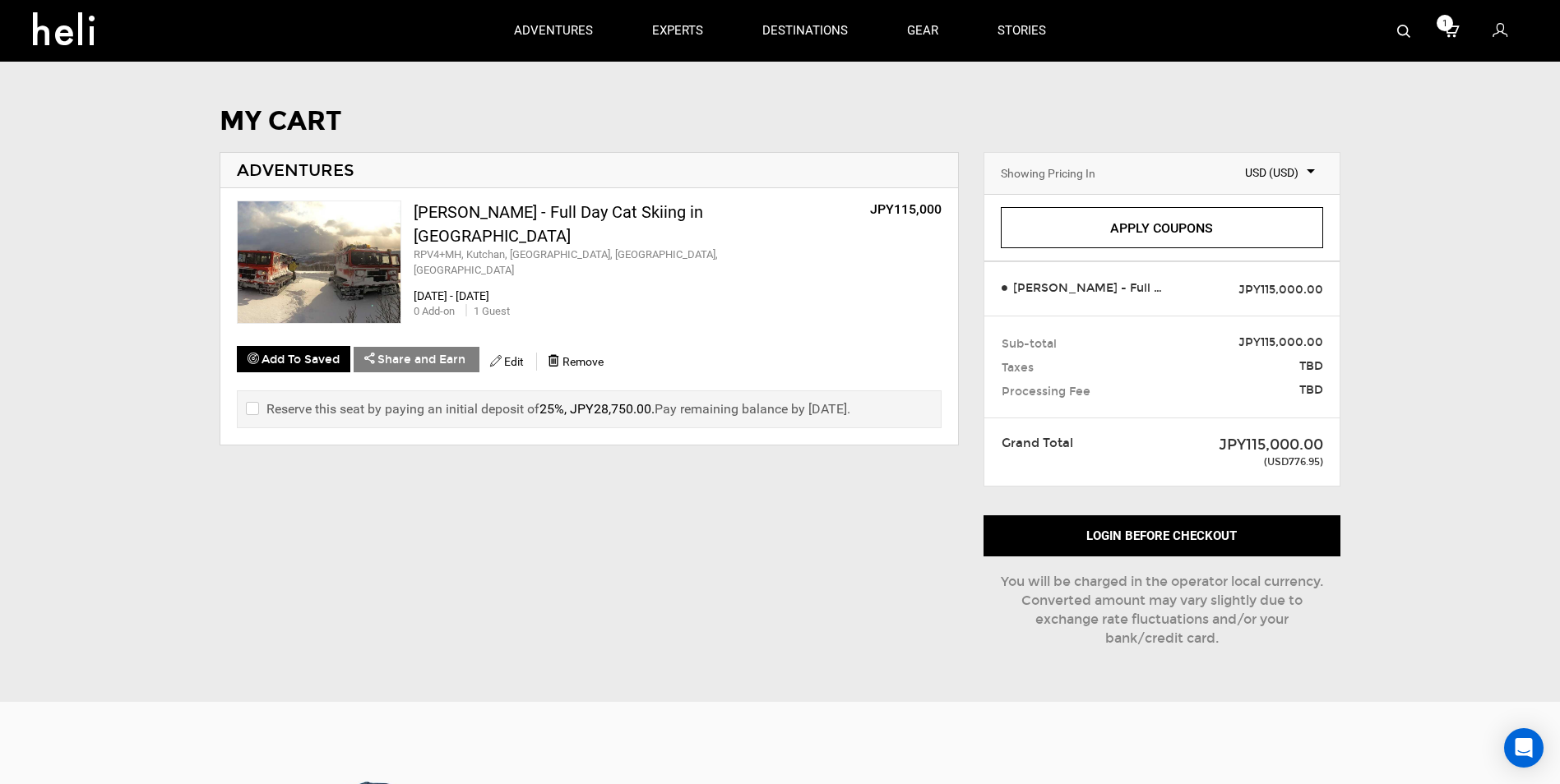
click at [386, 412] on label "Reserve this seat by paying an initial deposit of 25%, JPY28,750.00 . Pay remai…" at bounding box center [548, 409] width 604 height 19
click at [383, 409] on label "Reserve this seat by paying an initial deposit of 25%, JPY28,750.00 . Pay remai…" at bounding box center [548, 409] width 604 height 19
click at [243, 407] on div "Reserve this seat by paying an initial deposit of 25%, JPY28,750.00 . Pay remai…" at bounding box center [589, 409] width 705 height 38
click at [254, 407] on input "checkbox" at bounding box center [251, 410] width 11 height 20
checkbox input "true"
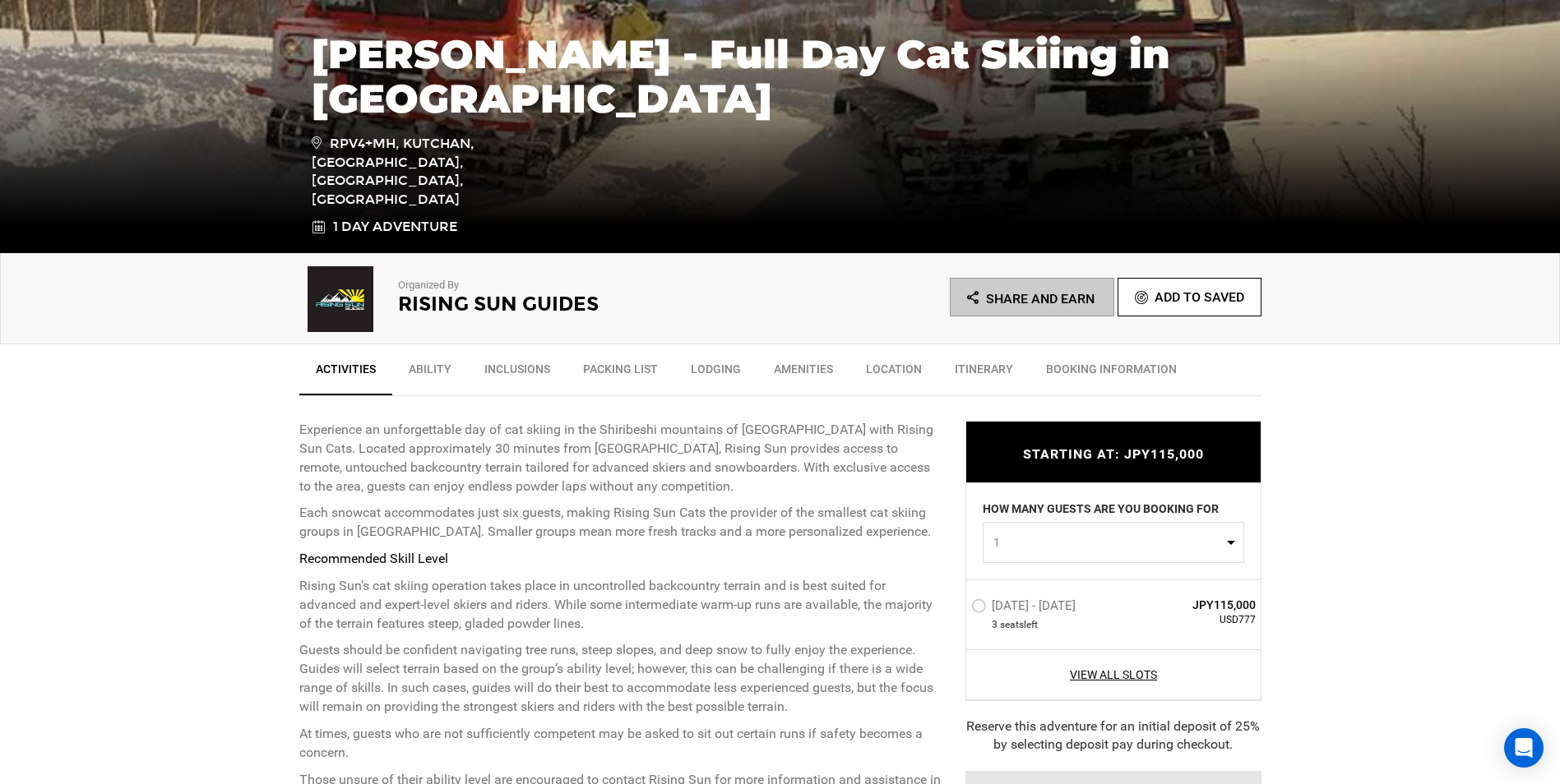
scroll to position [328, 0]
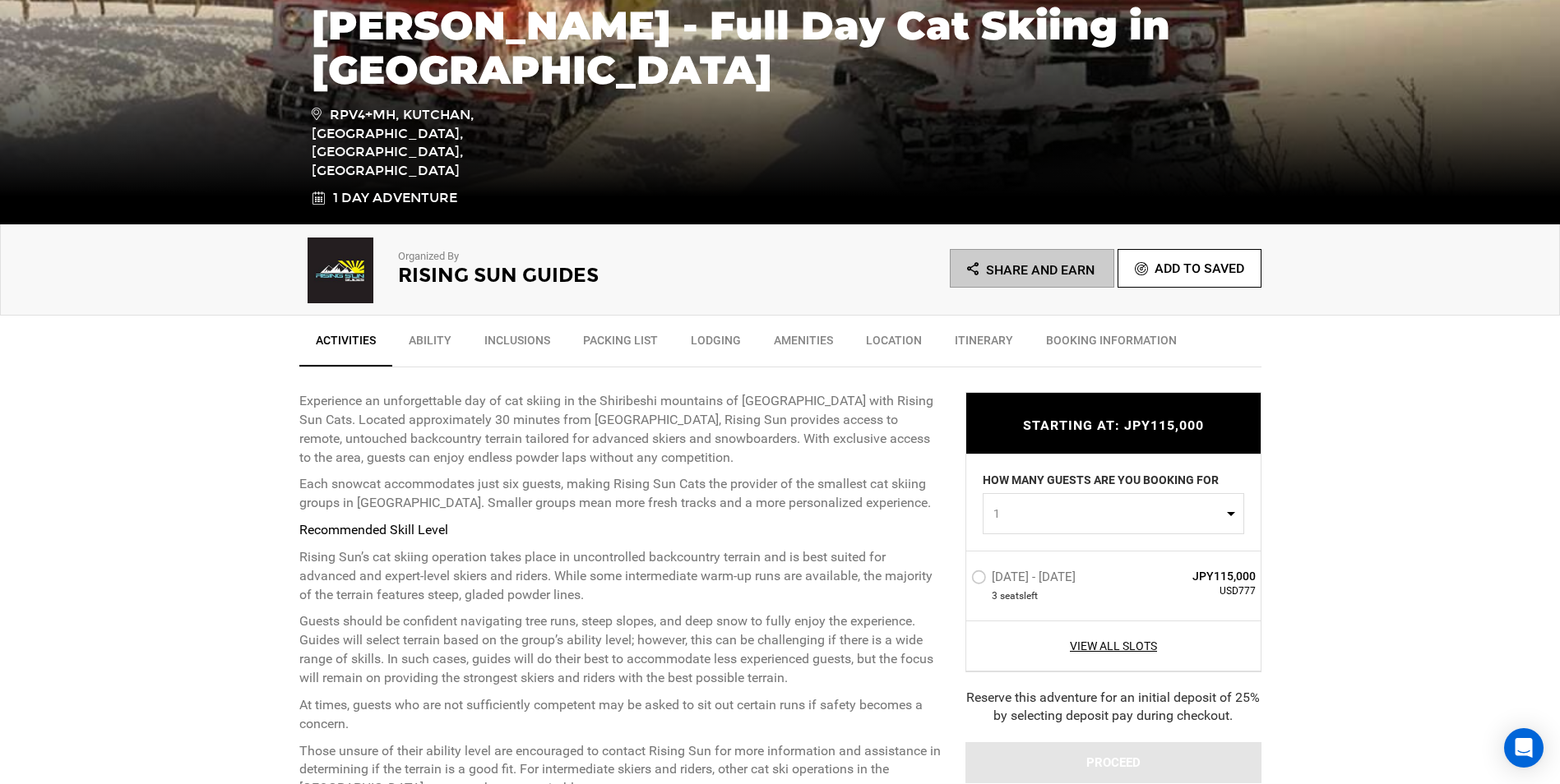
click at [982, 576] on label "[DATE] - [DATE]" at bounding box center [1026, 580] width 109 height 20
click at [960, 576] on input "[DATE] - [DATE]" at bounding box center [960, 584] width 0 height 35
